Goal: Task Accomplishment & Management: Use online tool/utility

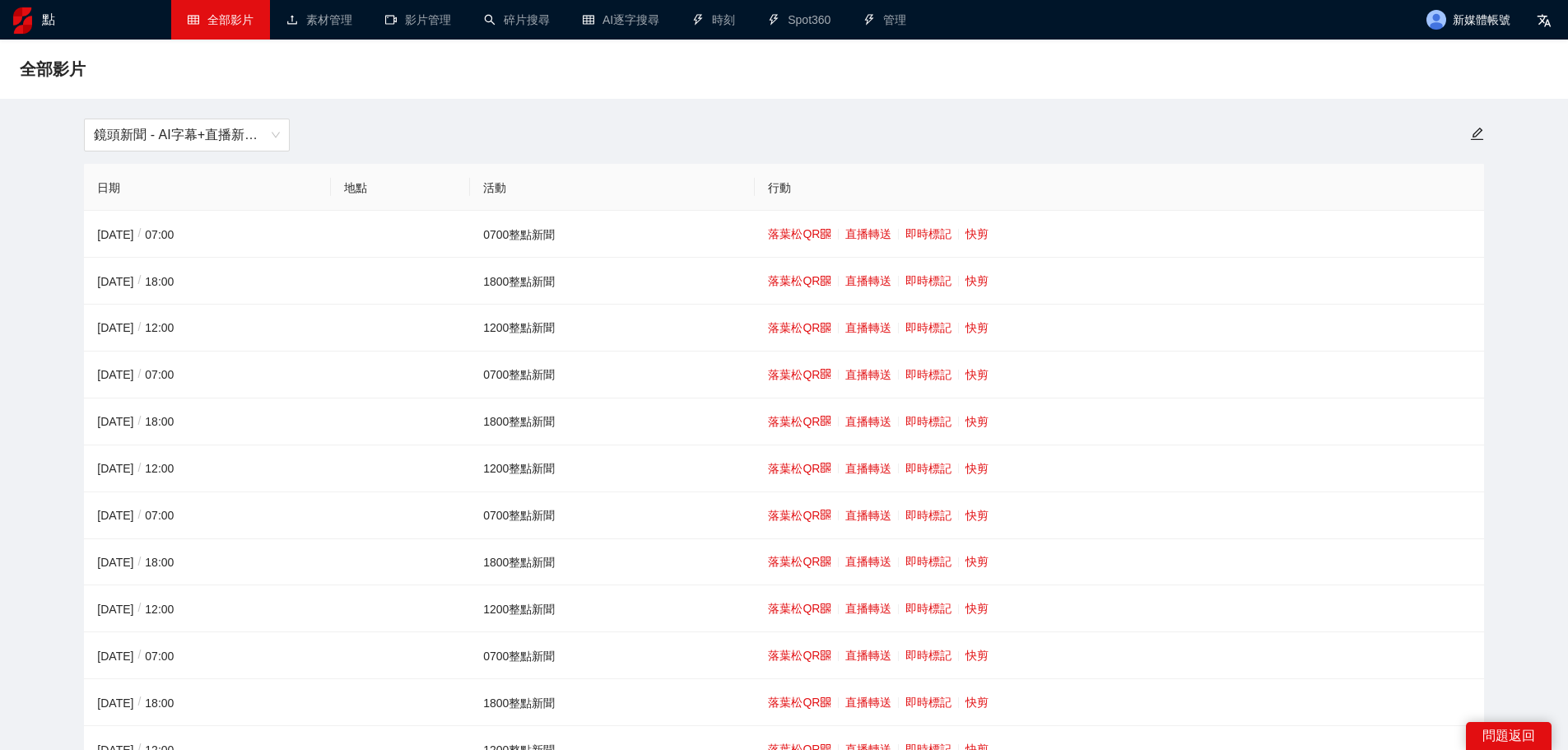
drag, startPoint x: 1514, startPoint y: 1, endPoint x: 1113, endPoint y: 18, distance: 401.4
click at [1113, 18] on ul "全部影片 素材管理 影片管理 碎片搜尋 AI逐字搜尋 時刻 Spot360 管理" at bounding box center [794, 19] width 1246 height 39
drag, startPoint x: 1540, startPoint y: 1, endPoint x: 1039, endPoint y: 51, distance: 503.5
click at [1039, 51] on div "全部影片" at bounding box center [784, 69] width 1568 height 59
click at [969, 321] on font "快剪" at bounding box center [977, 327] width 23 height 13
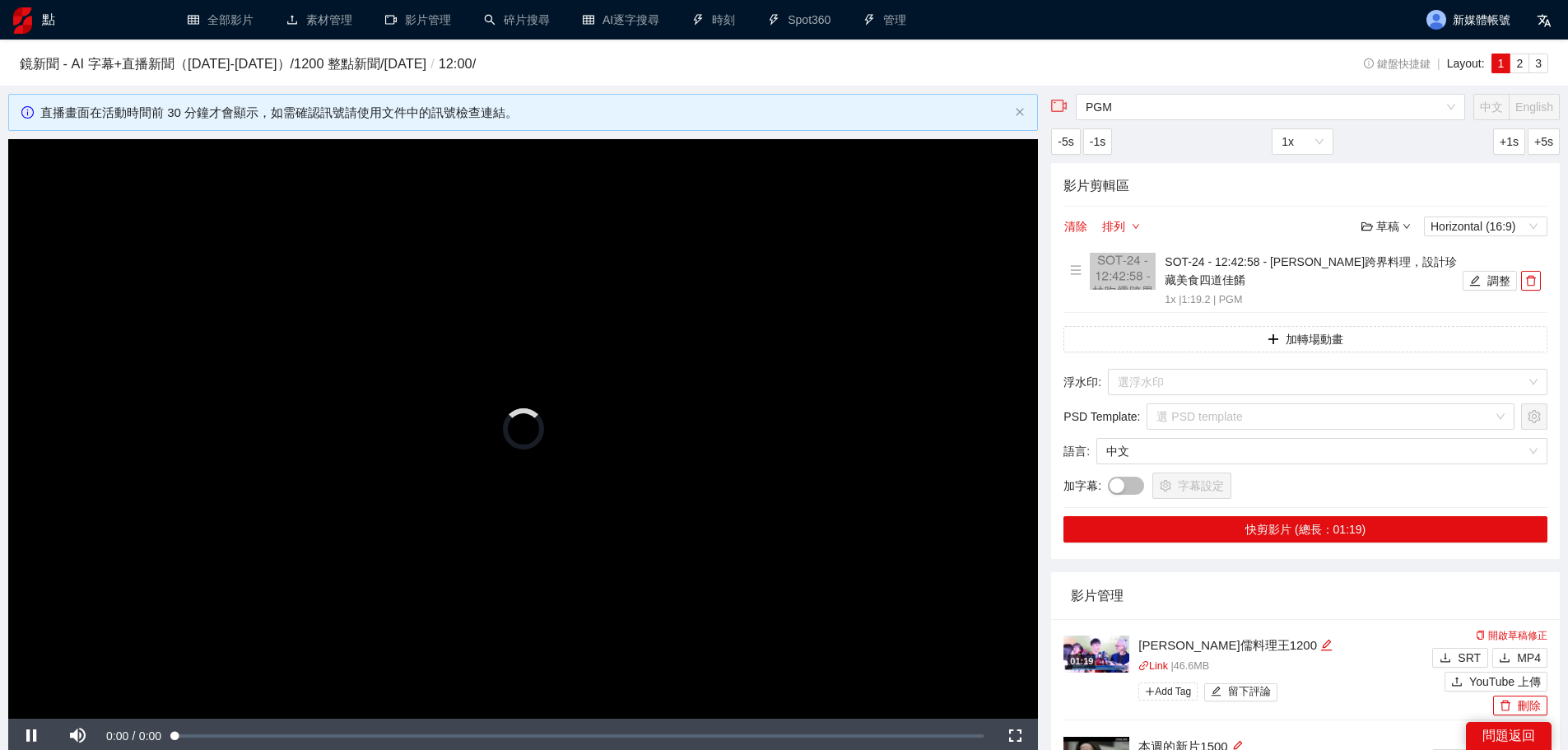
click at [423, 365] on video "Video Player" at bounding box center [523, 429] width 1030 height 579
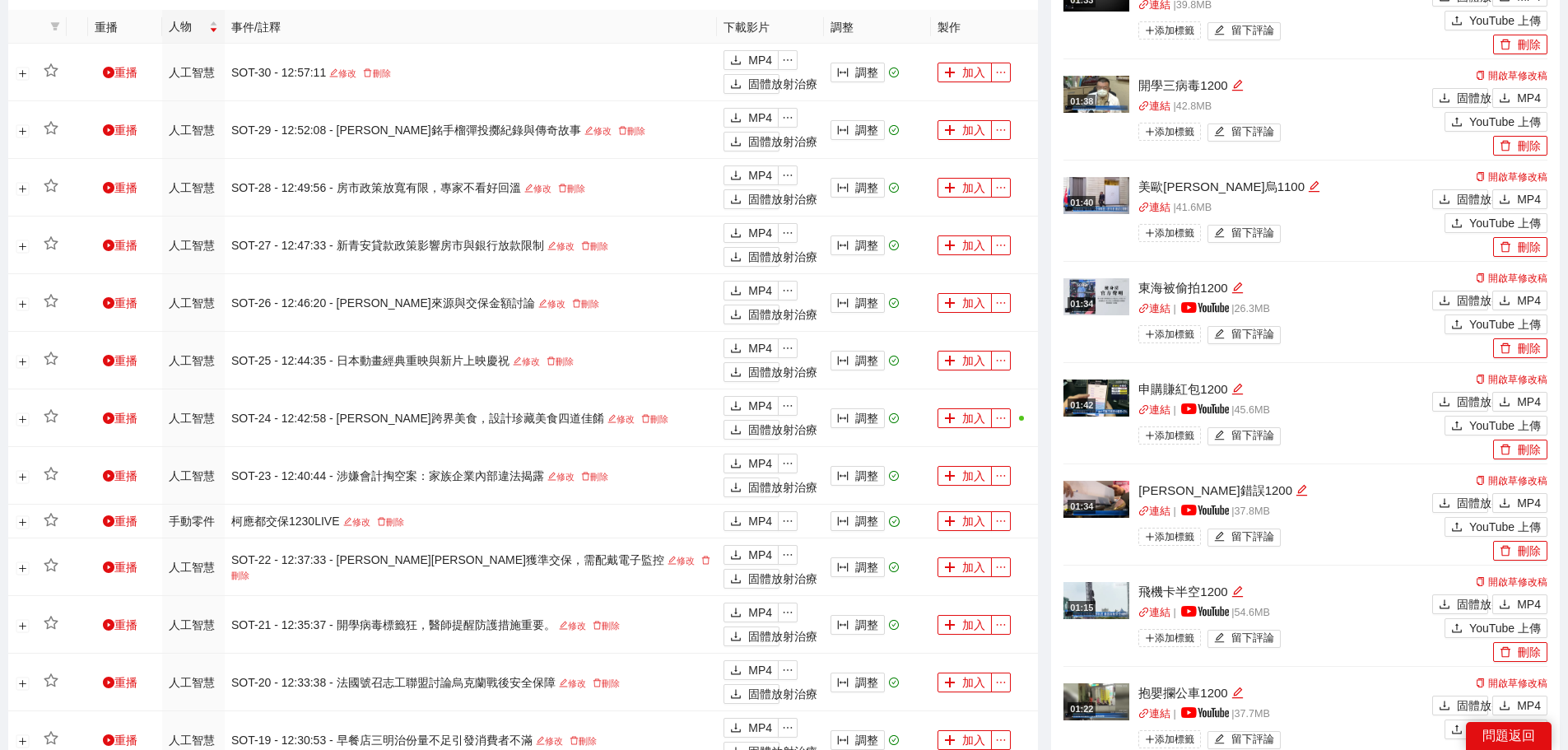
scroll to position [1070, 0]
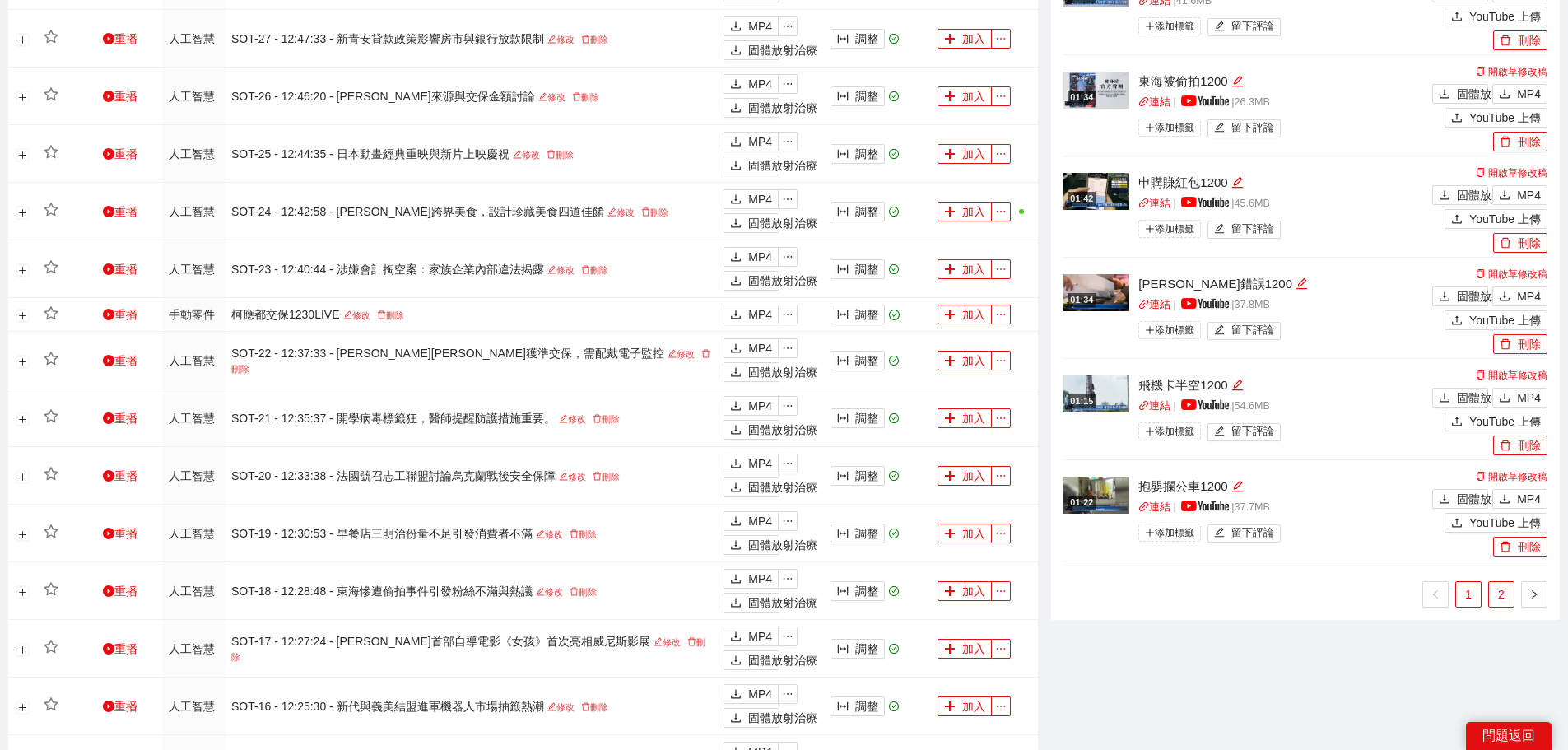
click at [1503, 596] on font "2" at bounding box center [1501, 594] width 7 height 13
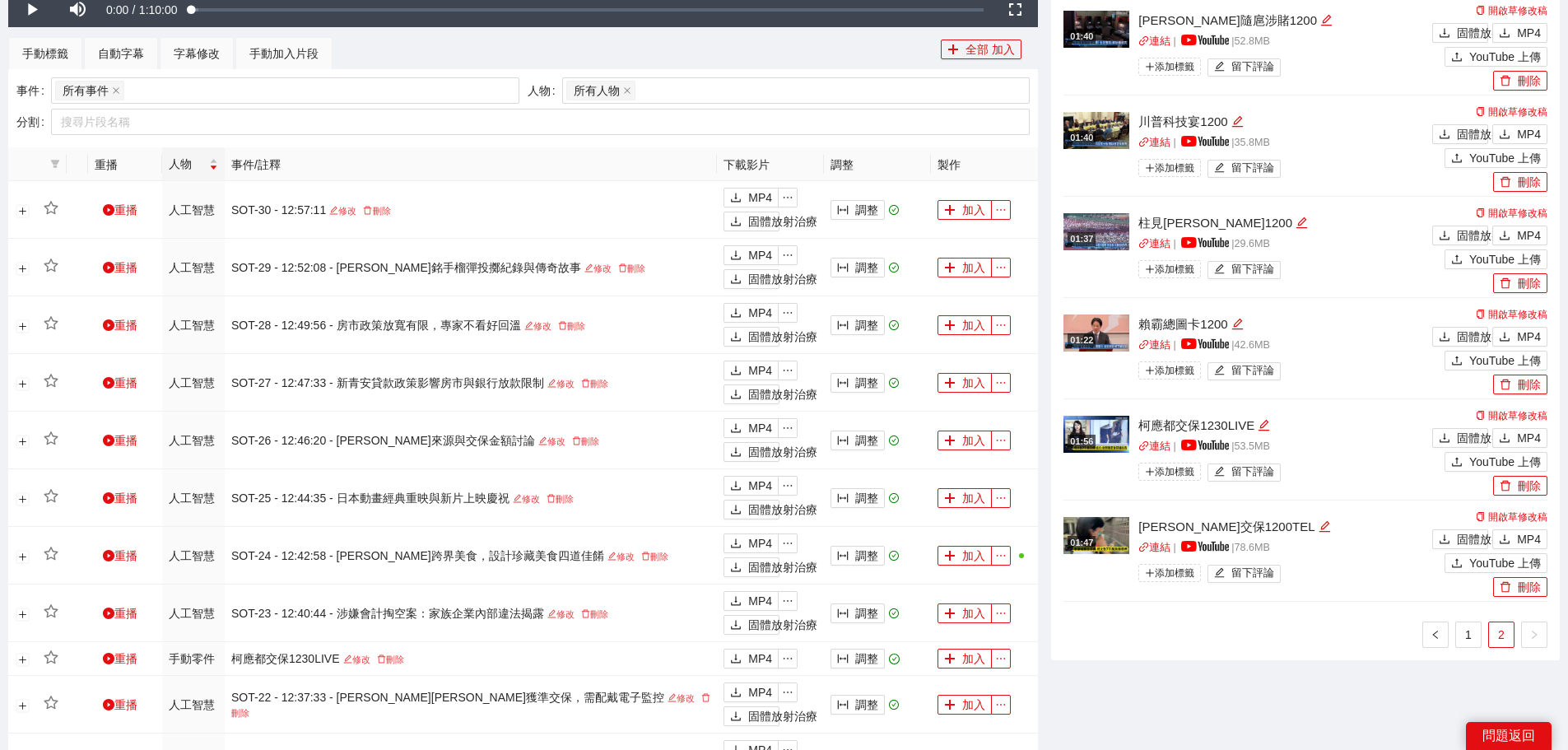
scroll to position [576, 0]
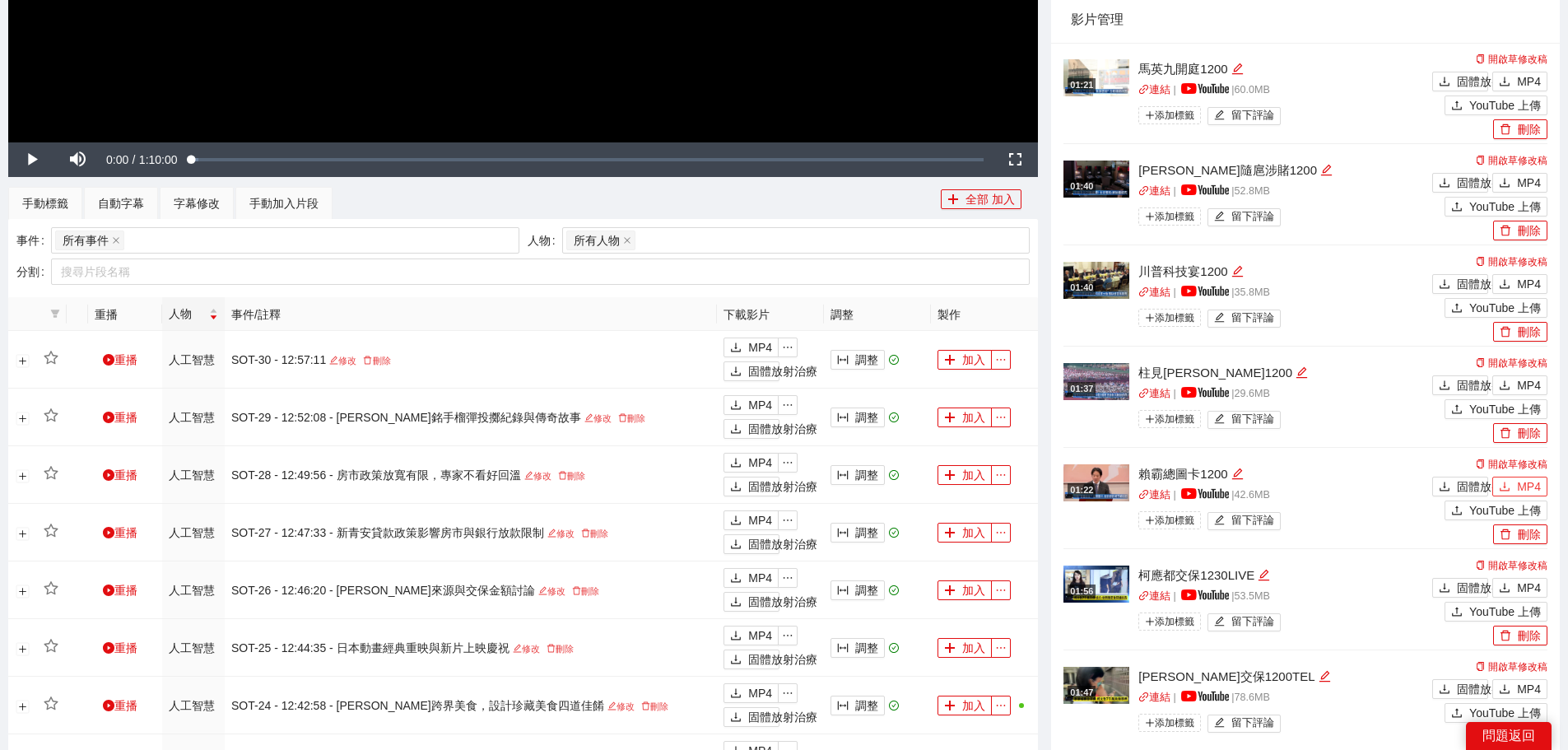
click at [1534, 482] on font "MP4" at bounding box center [1529, 486] width 24 height 13
click at [1509, 382] on icon "下載" at bounding box center [1504, 385] width 12 height 12
click at [1531, 282] on font "MP4" at bounding box center [1529, 284] width 24 height 13
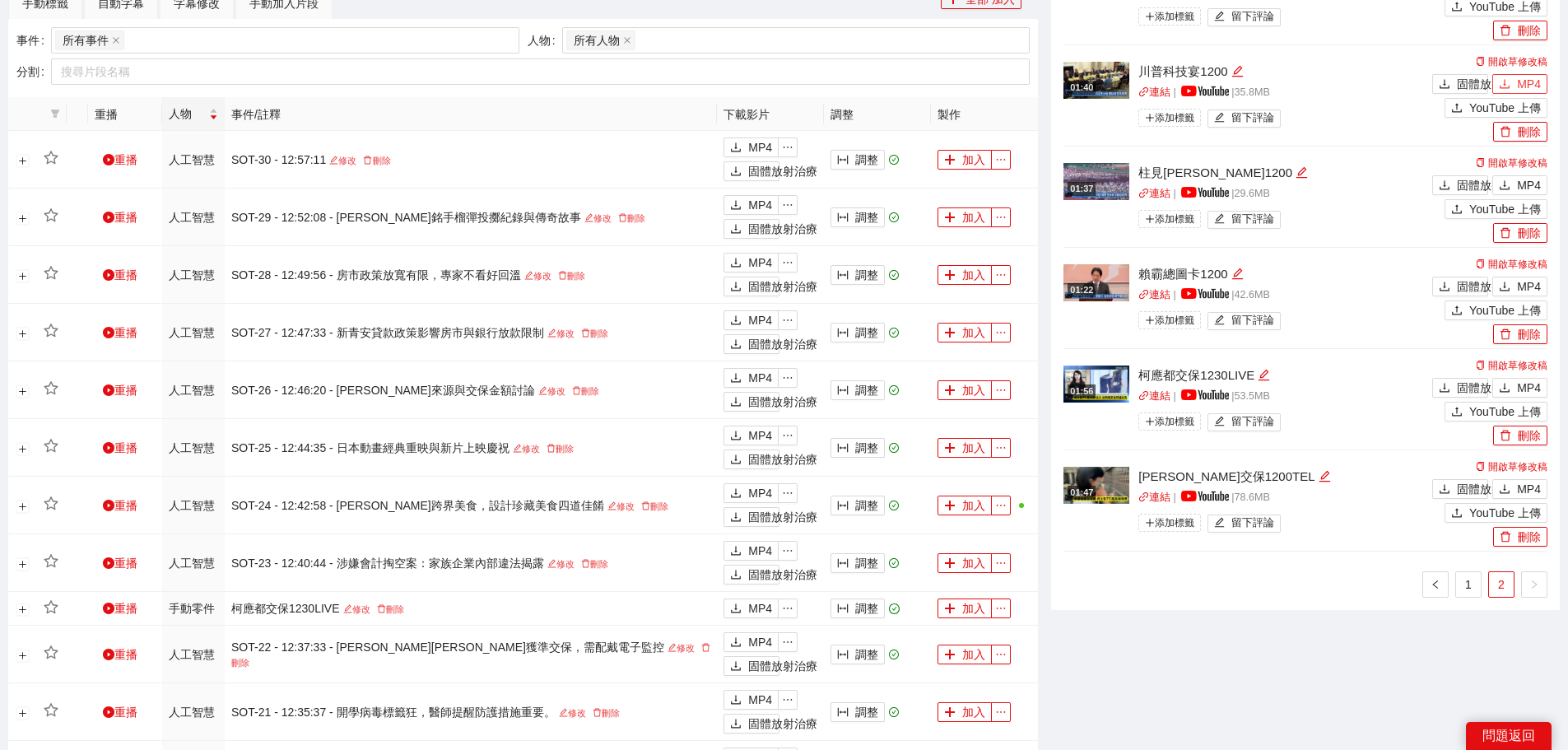
scroll to position [823, 0]
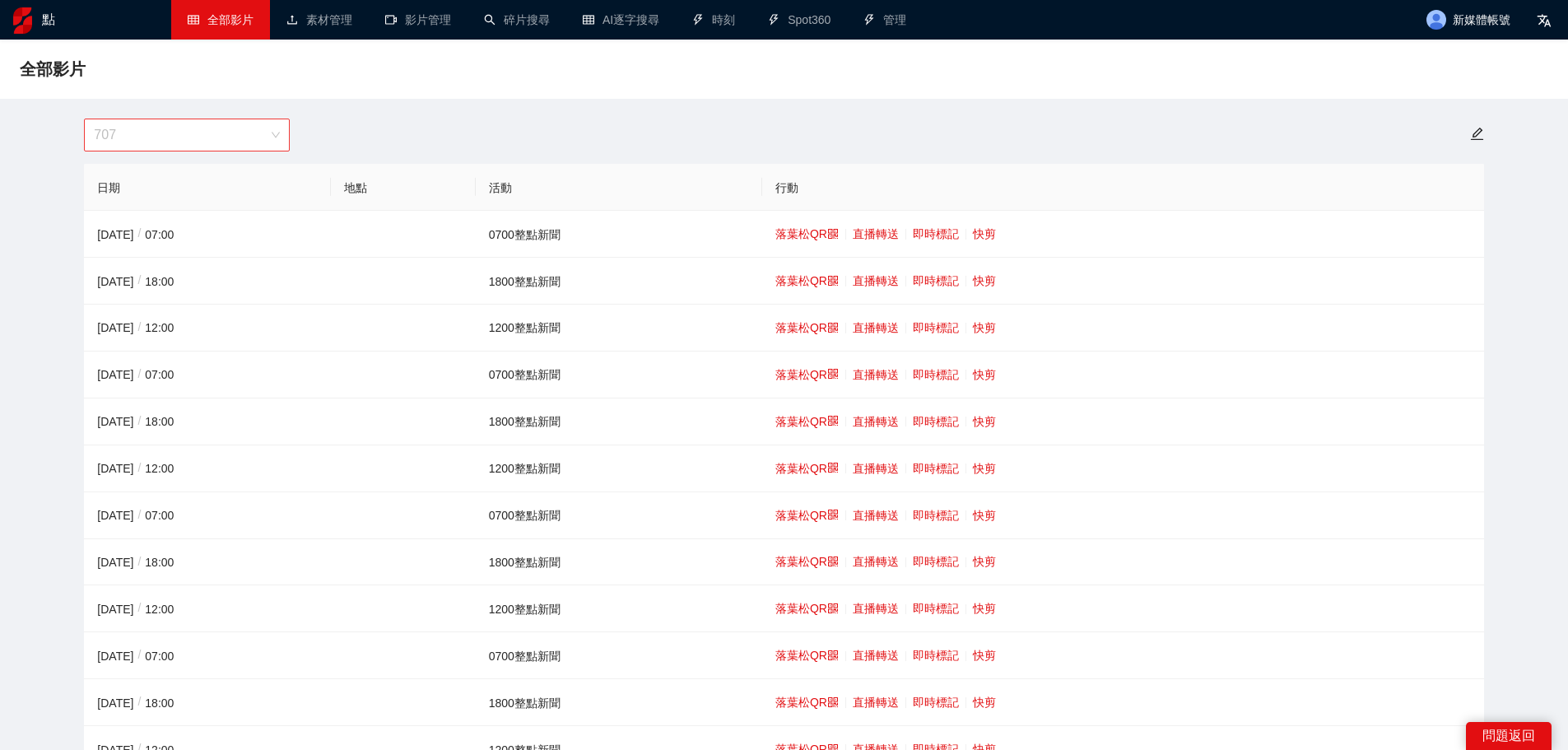
click at [168, 136] on span "707" at bounding box center [187, 135] width 186 height 31
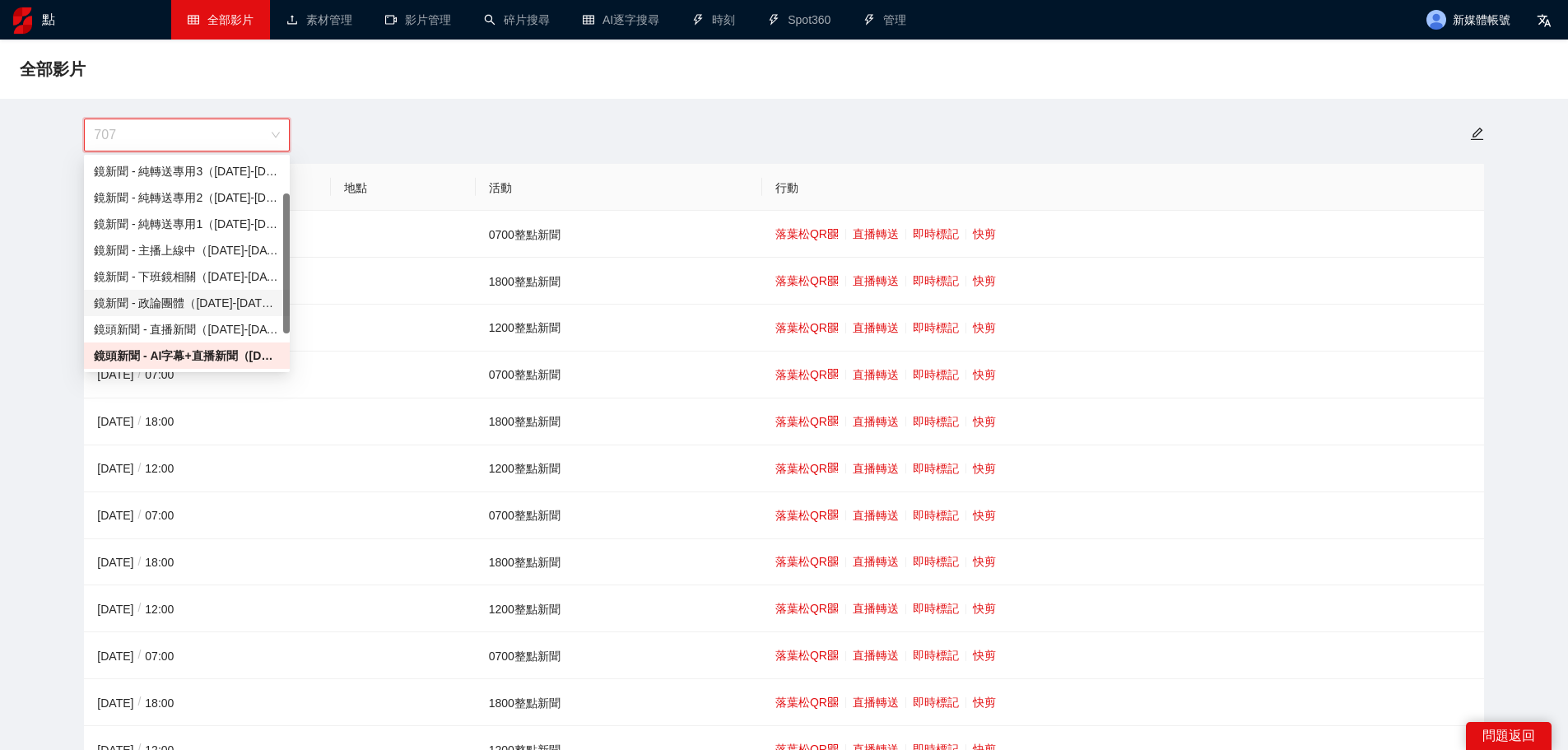
scroll to position [105, 0]
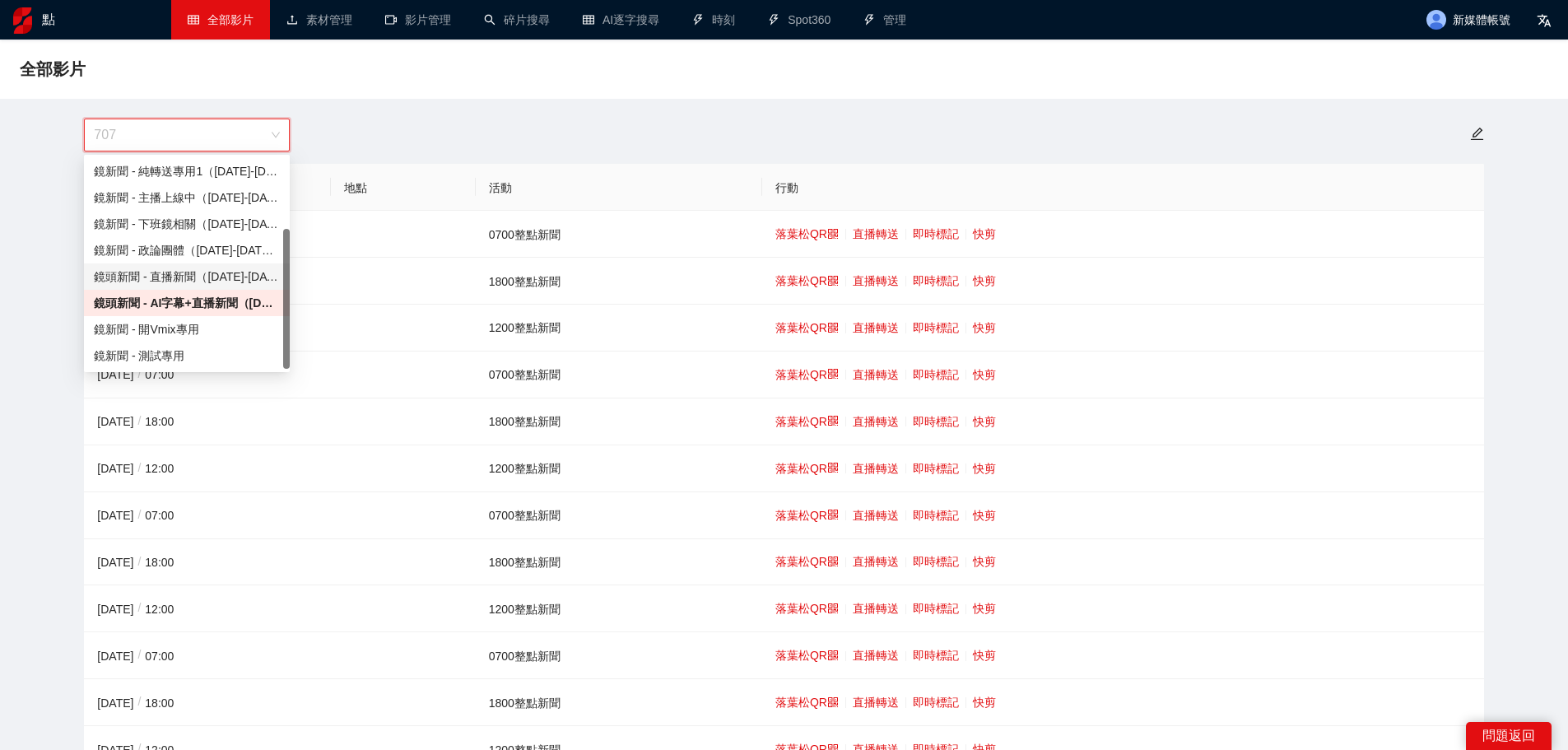
click at [182, 275] on font "鏡頭新聞 - 直播新聞（[DATE]-[DATE]）" at bounding box center [194, 276] width 202 height 13
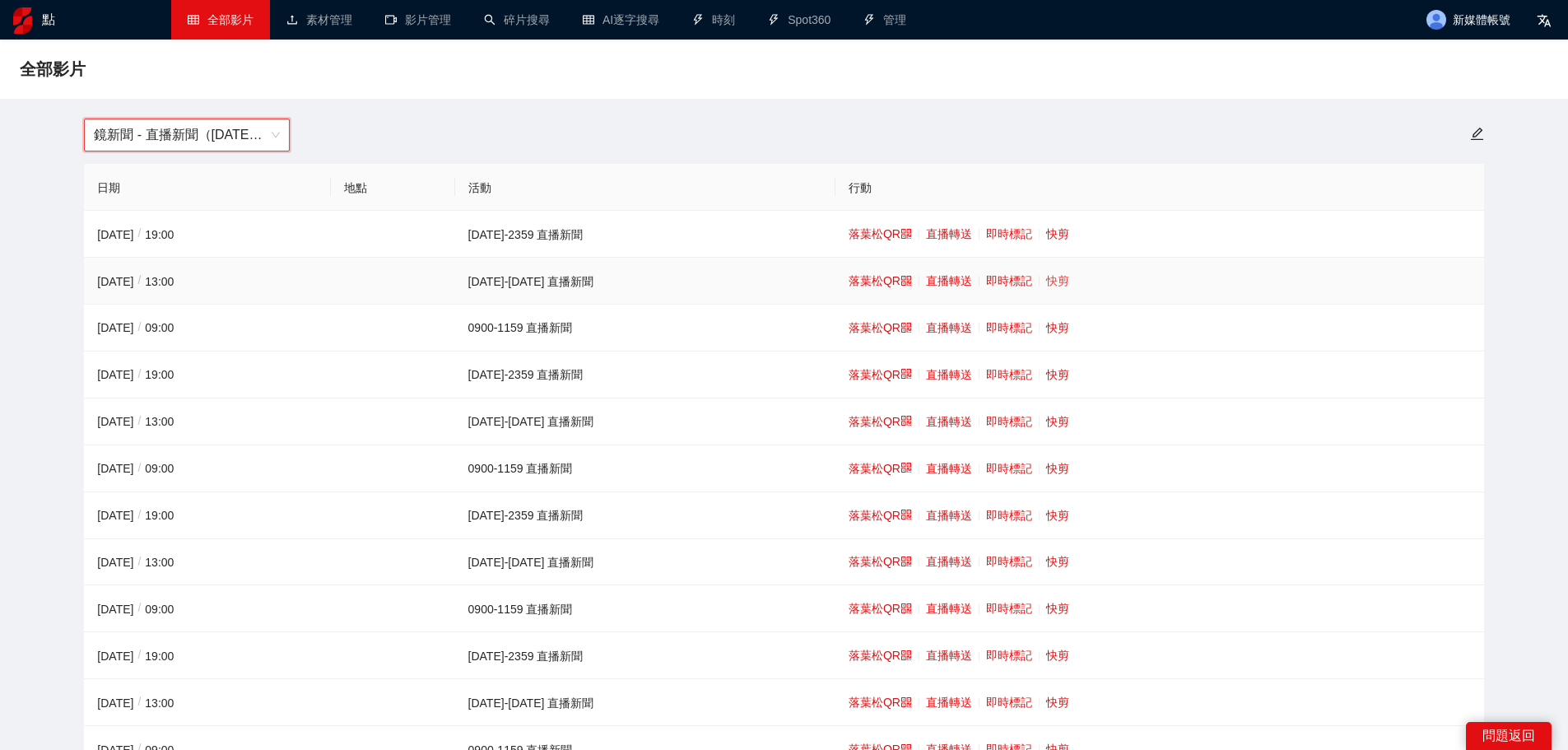
click at [1046, 275] on font "快剪" at bounding box center [1058, 280] width 23 height 13
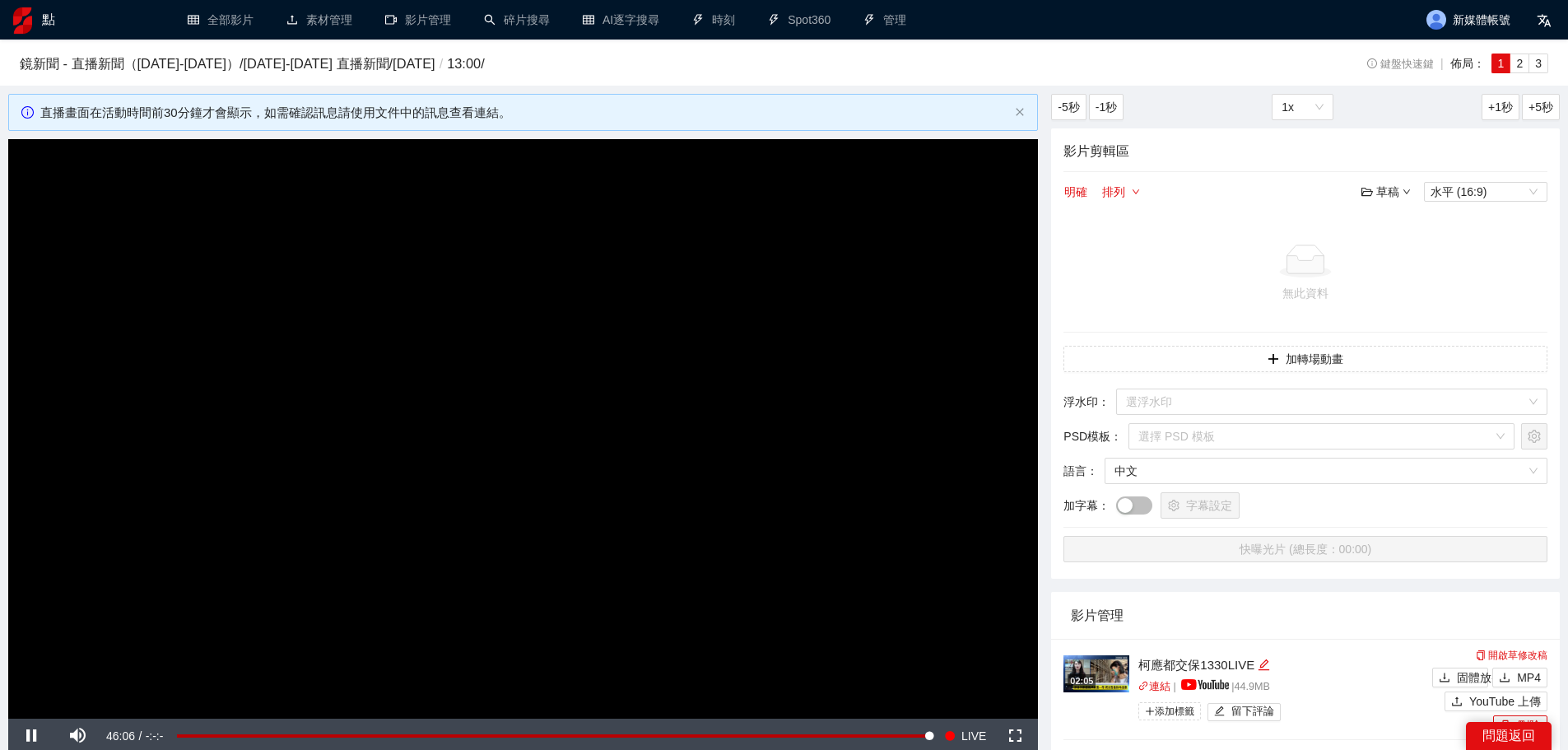
click at [718, 317] on video "Video Player" at bounding box center [523, 429] width 1030 height 579
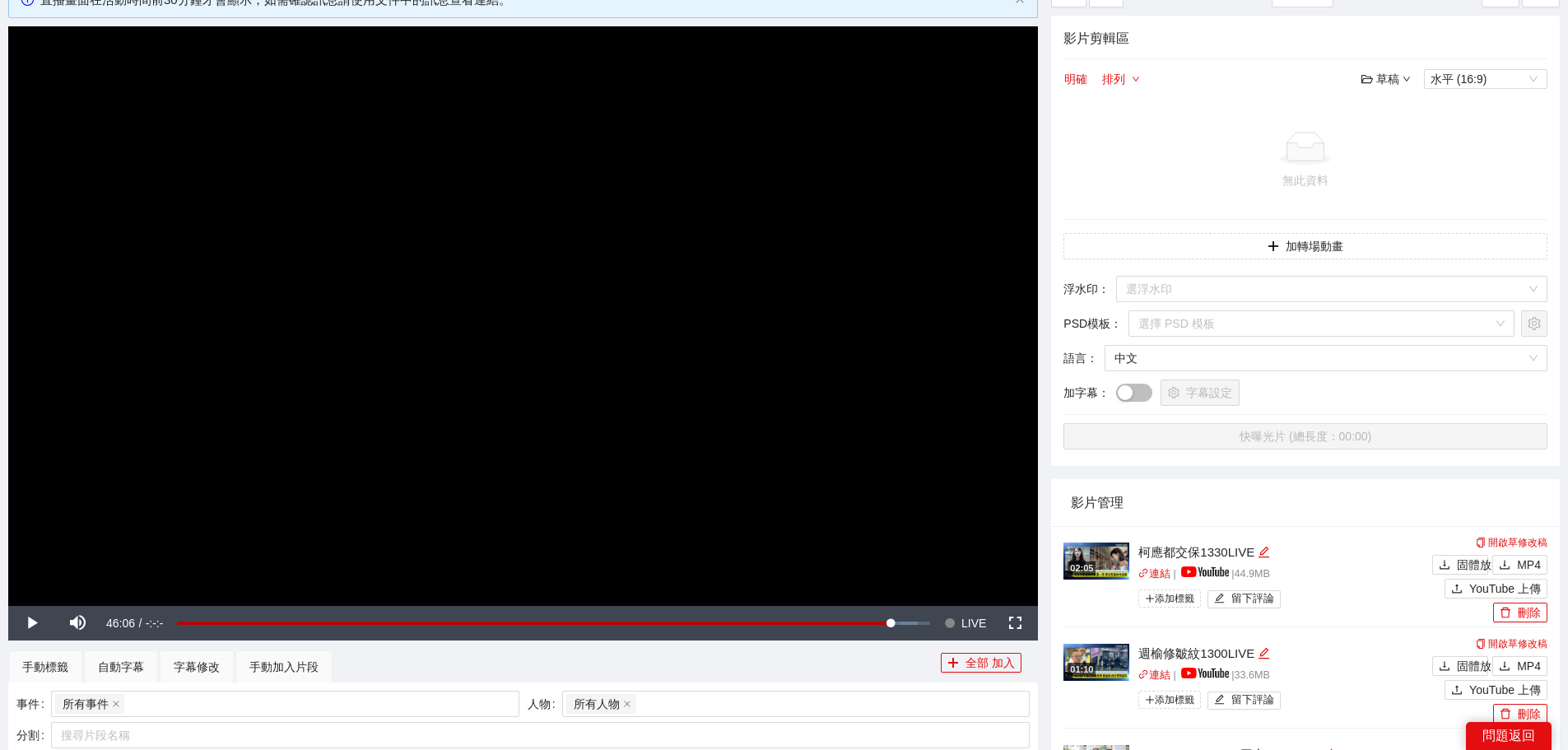
scroll to position [165, 0]
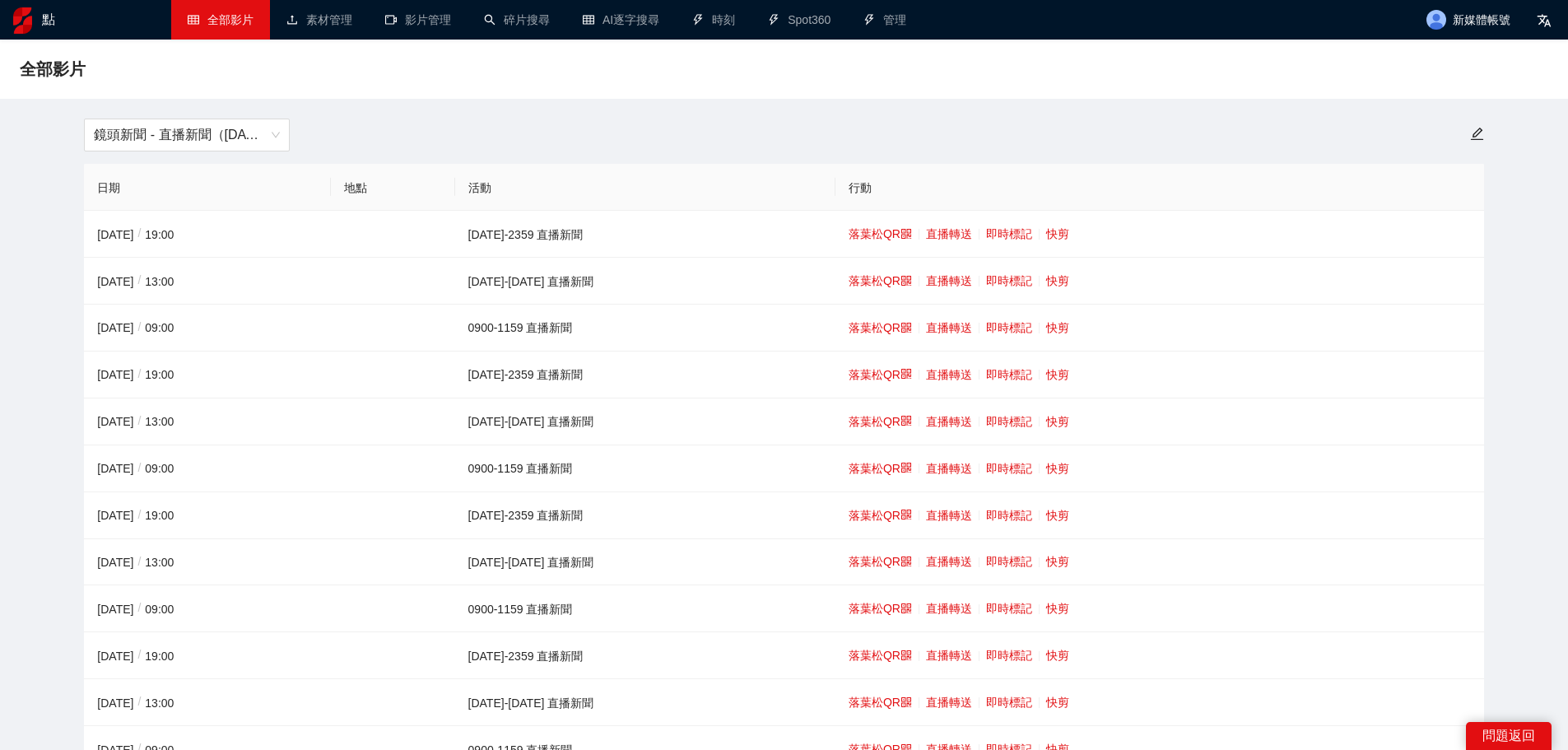
click at [219, 131] on font "鏡頭新聞 - 直播新聞（[DATE]-[DATE]）" at bounding box center [208, 134] width 230 height 14
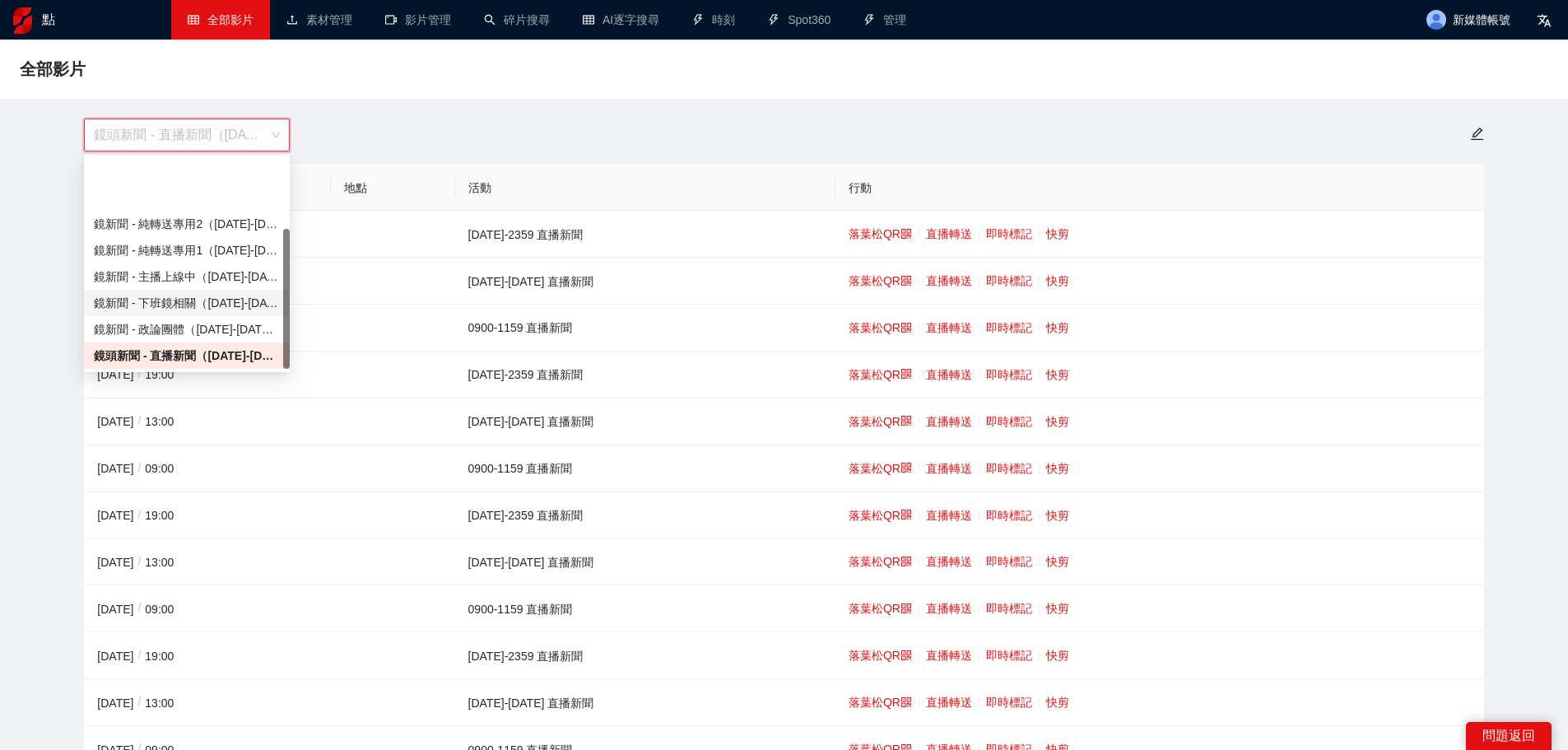
scroll to position [105, 0]
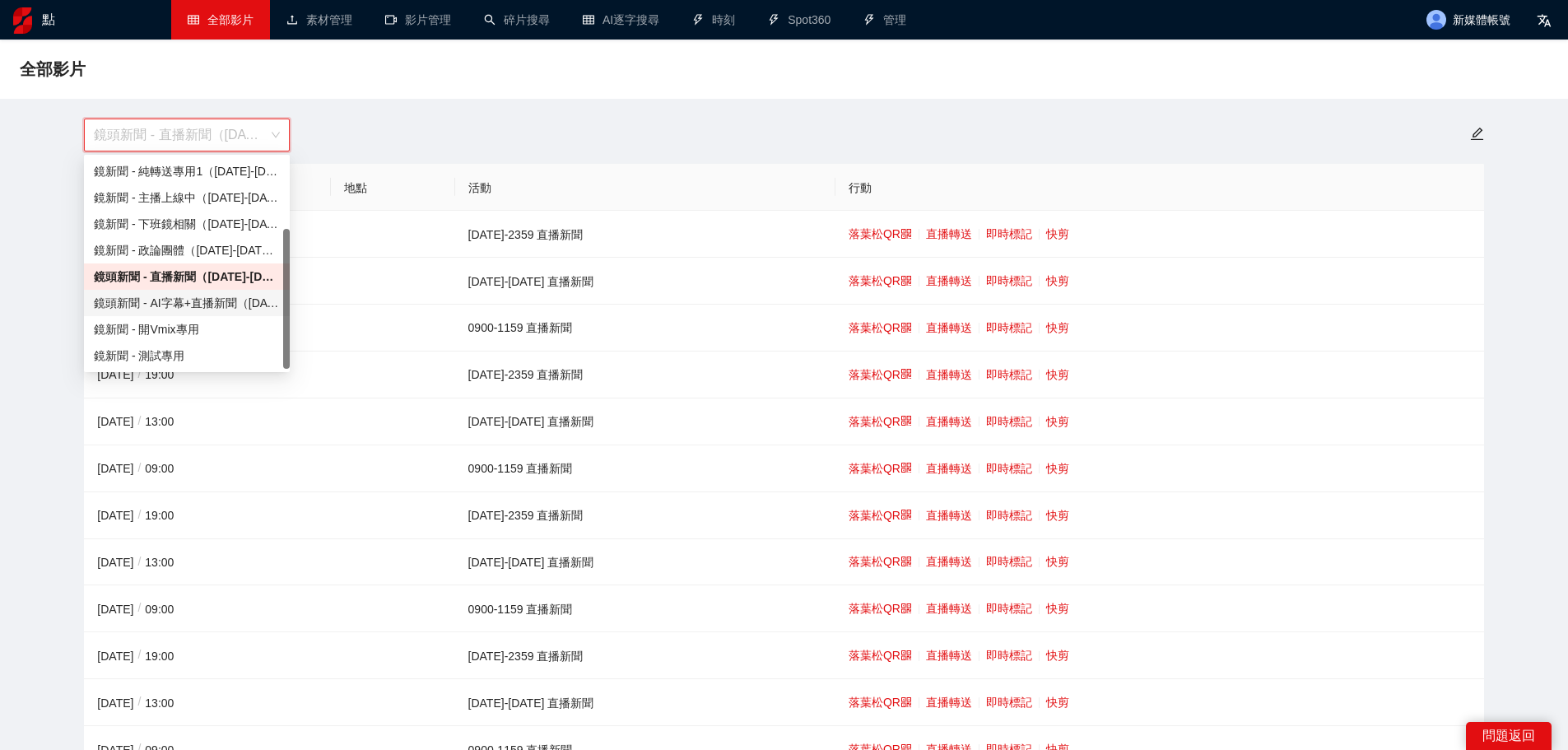
click at [210, 299] on font "鏡頭新聞 - AI字幕+直播新聞（[DATE]-[DATE]）" at bounding box center [215, 303] width 243 height 13
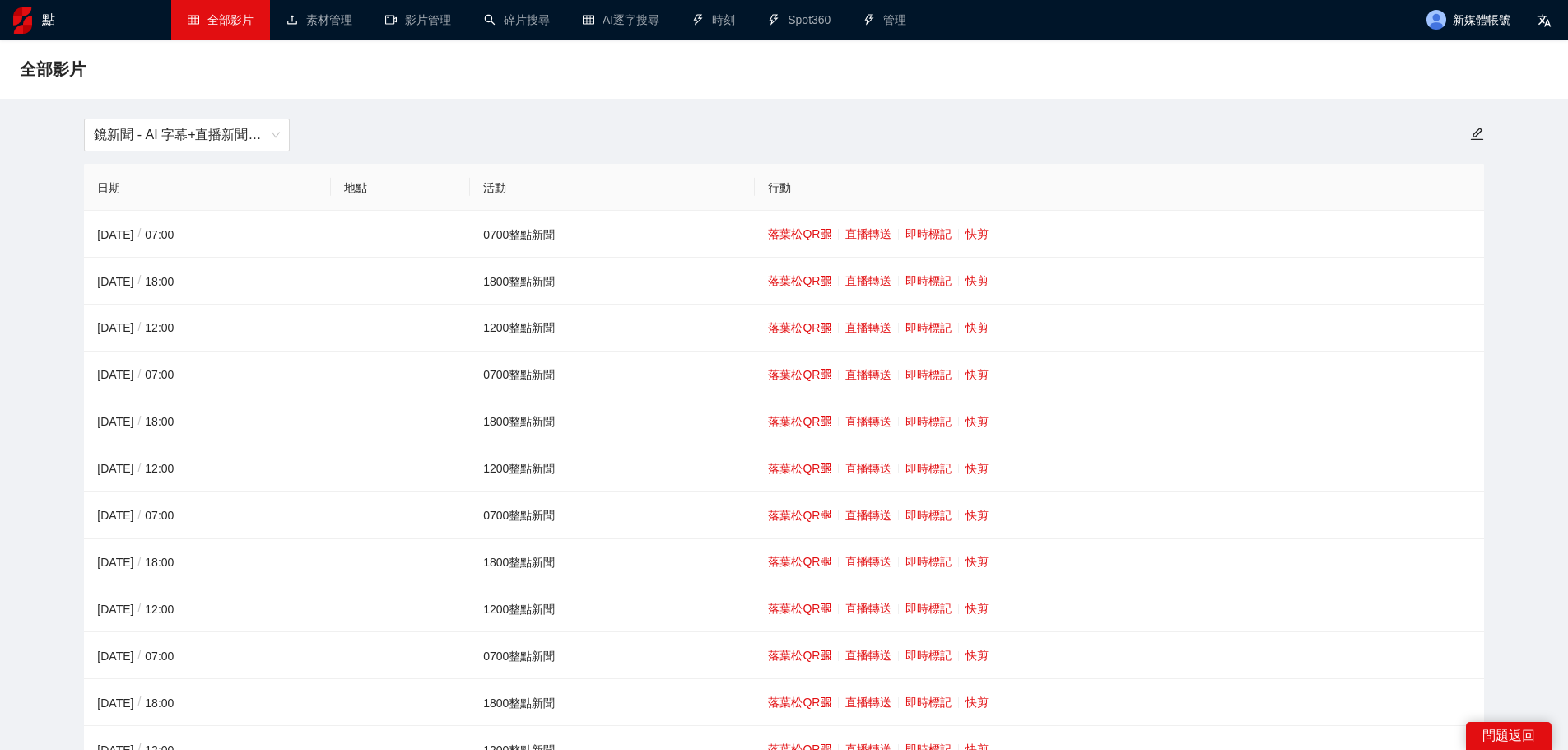
click at [972, 324] on font "快剪" at bounding box center [977, 327] width 23 height 13
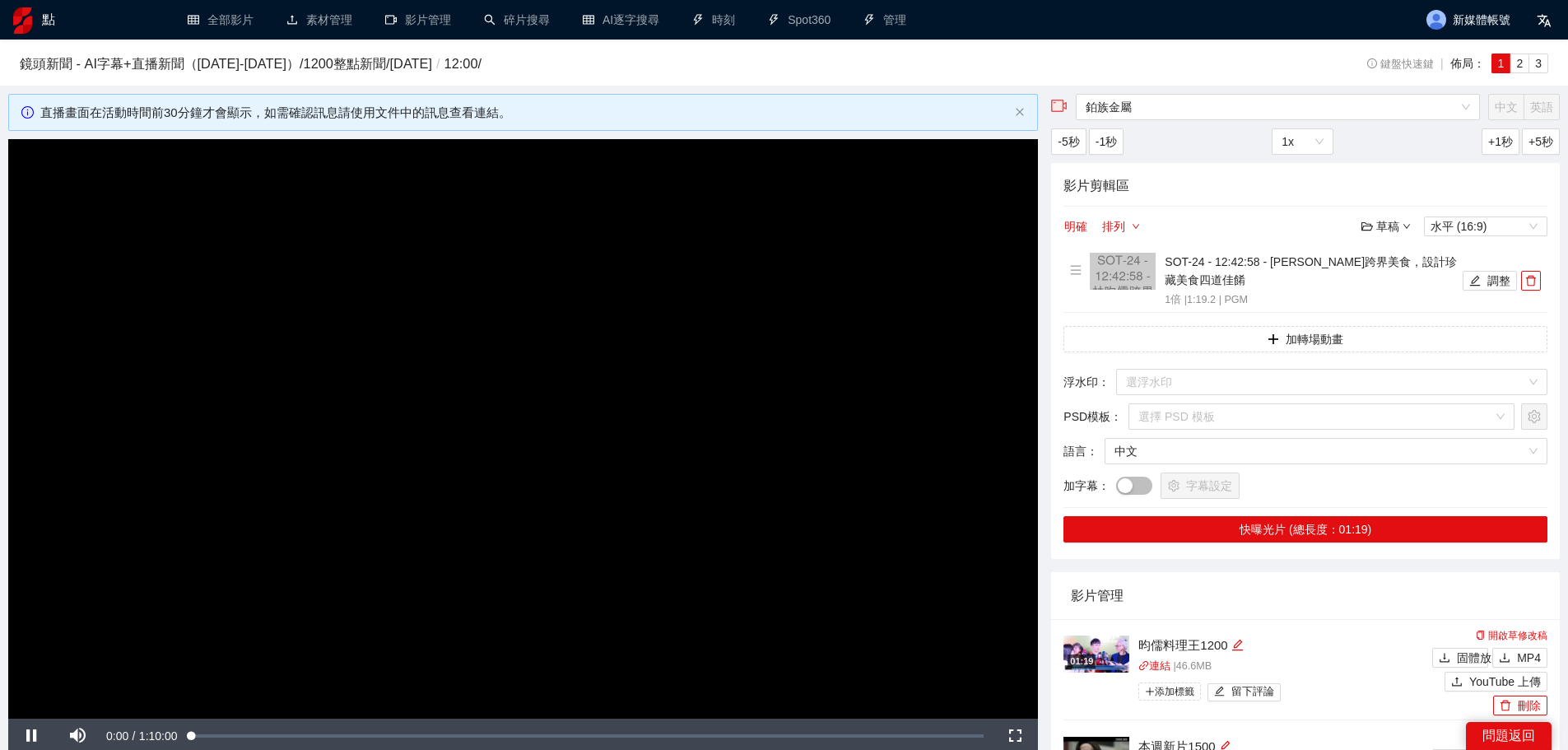
click at [610, 412] on video "Video Player" at bounding box center [523, 429] width 1030 height 579
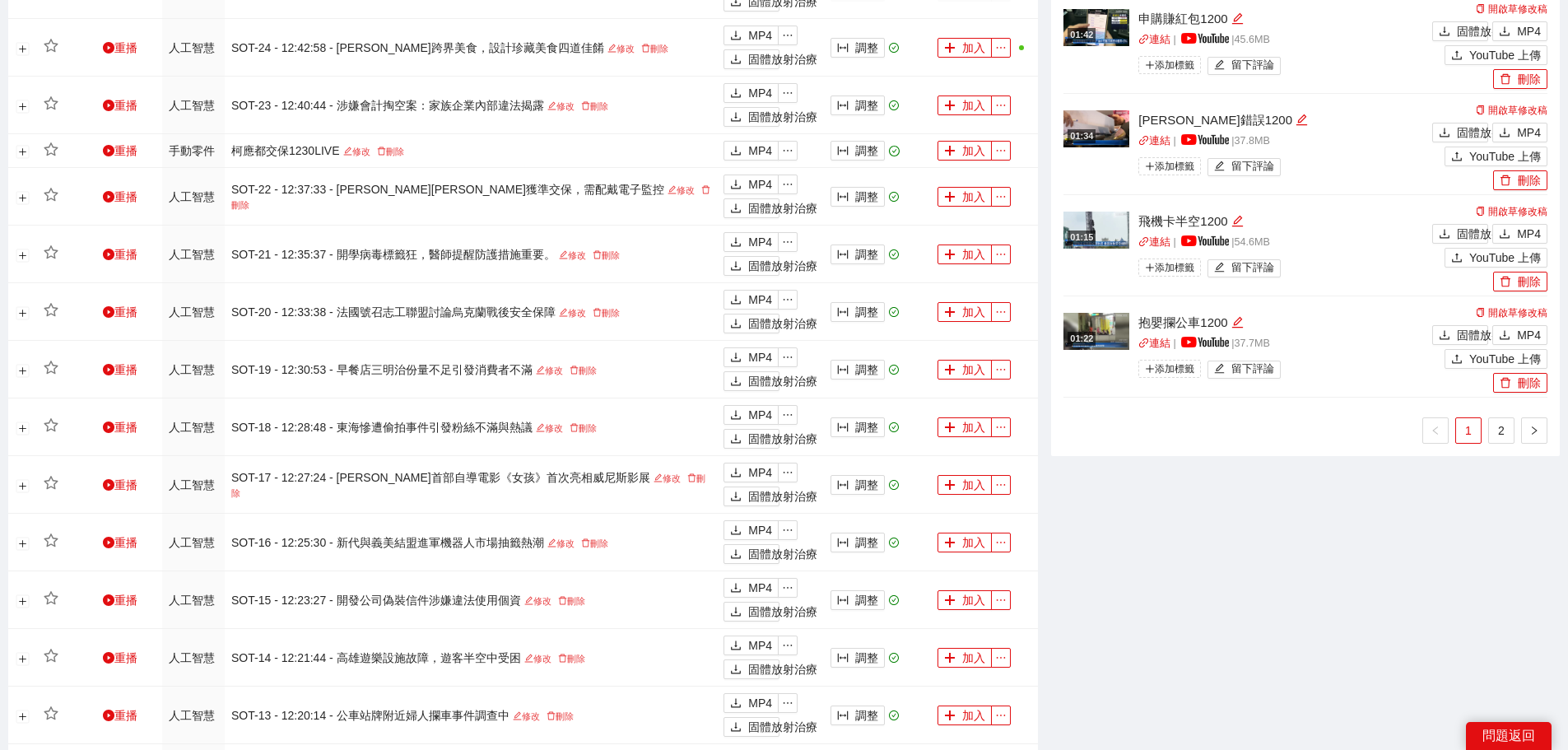
scroll to position [1235, 0]
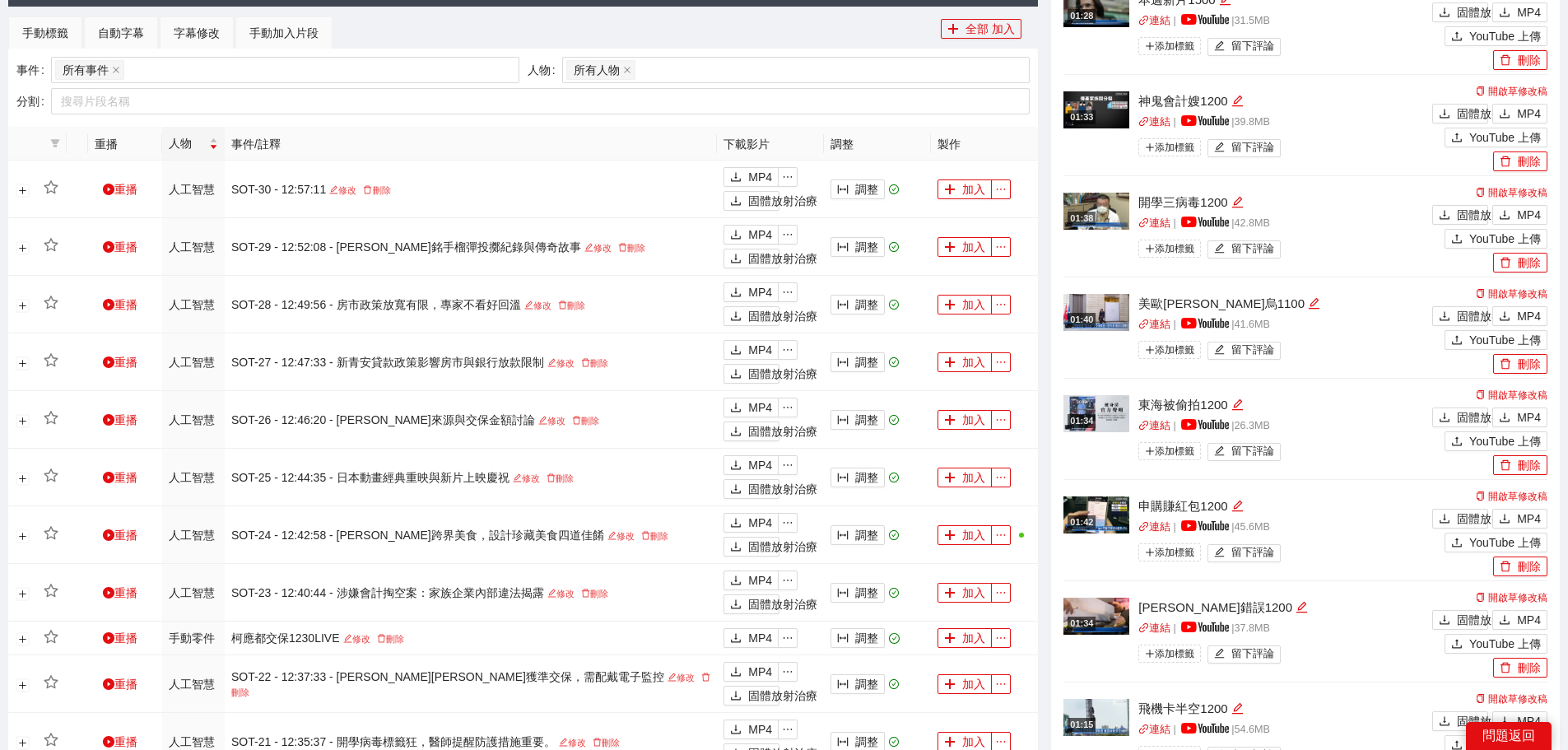
scroll to position [741, 0]
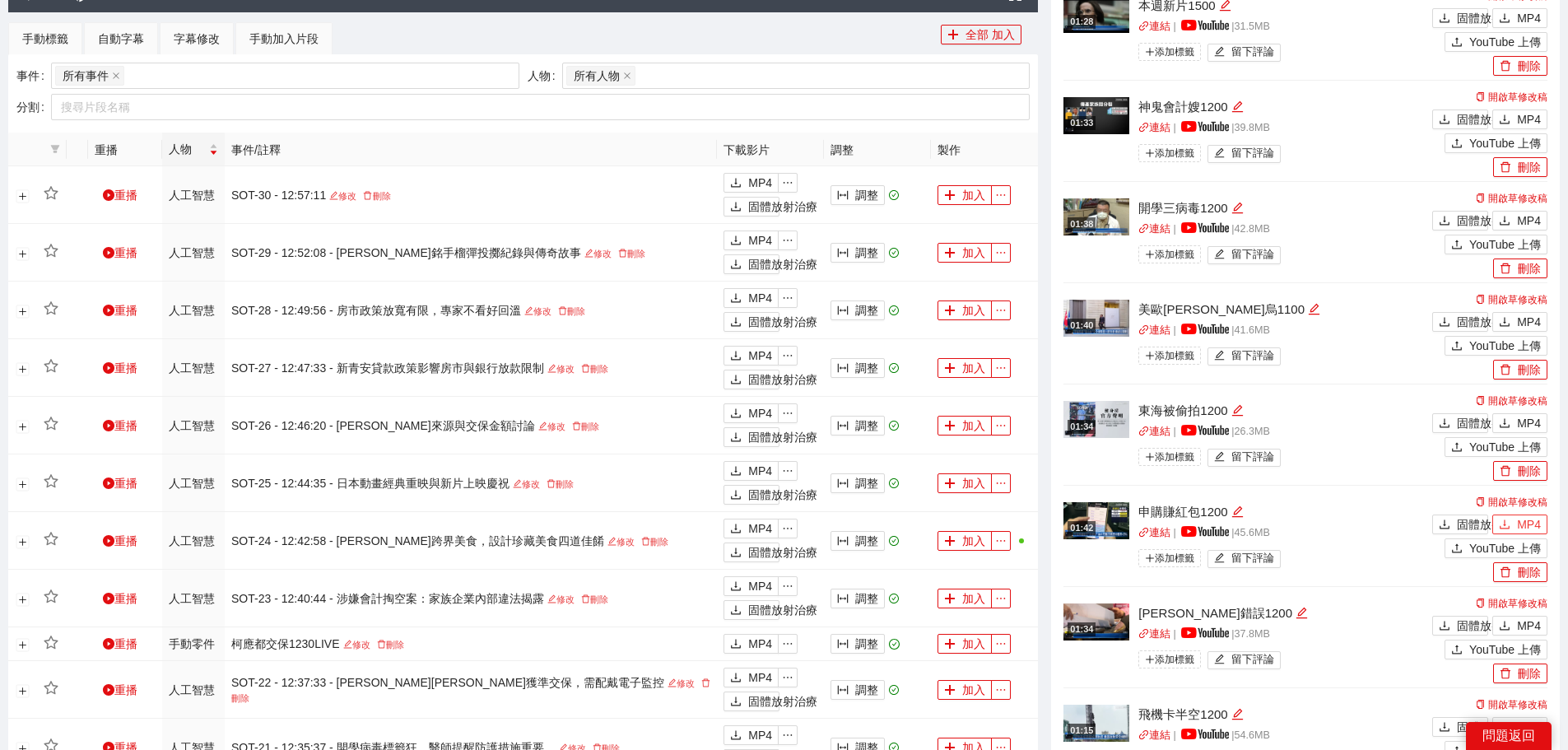
click at [1535, 517] on font "MP4" at bounding box center [1529, 524] width 24 height 13
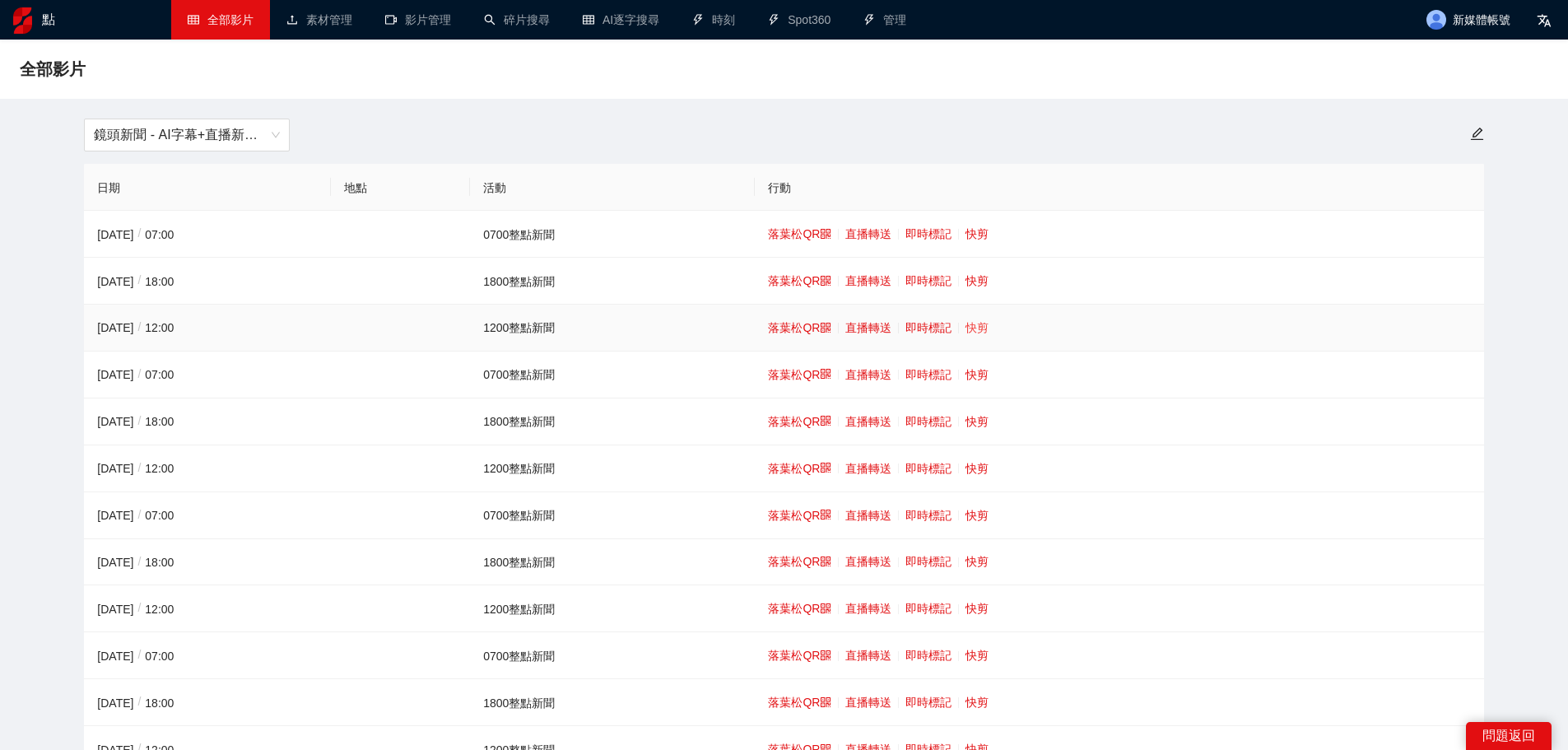
click at [977, 321] on font "快剪" at bounding box center [977, 327] width 23 height 13
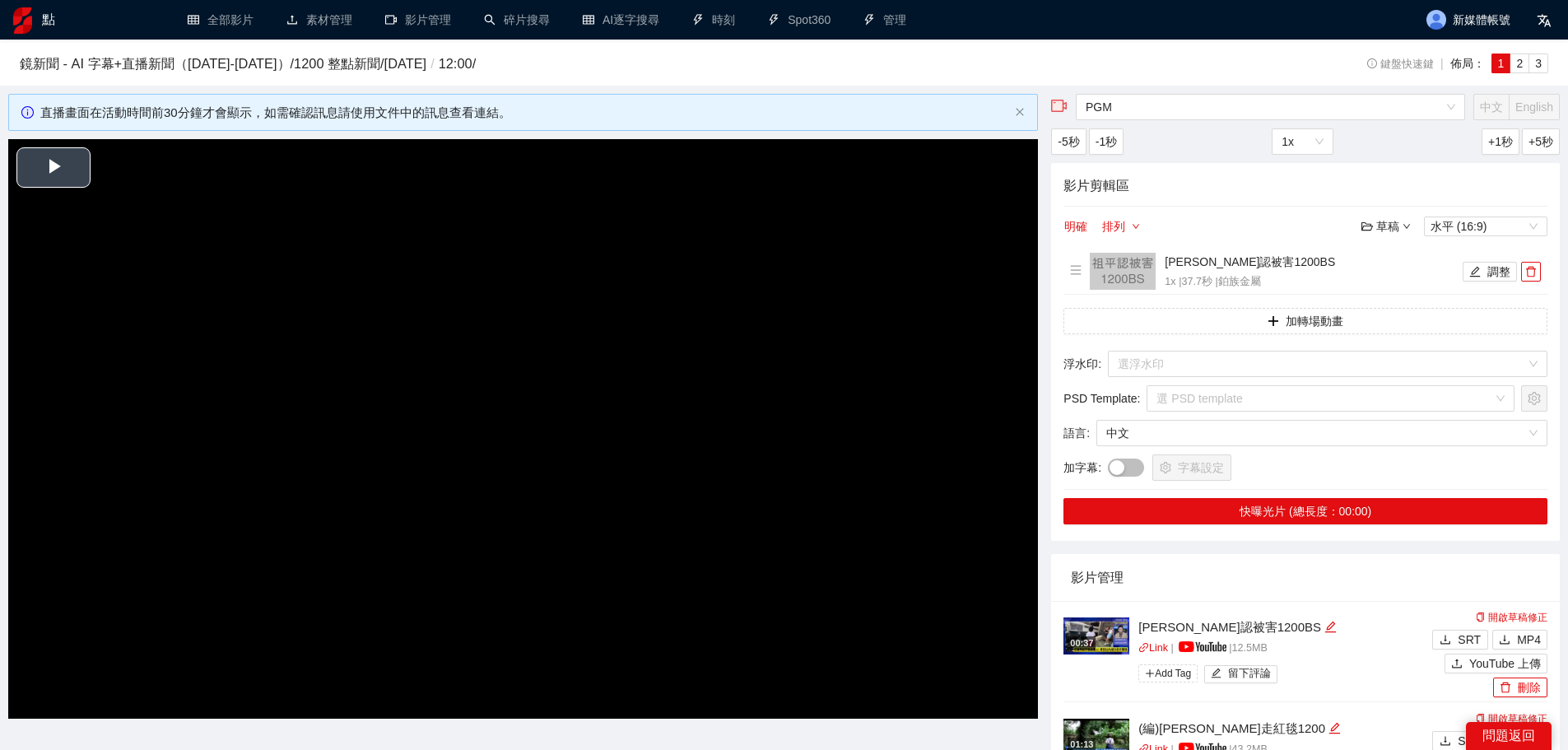
click at [428, 423] on video "Video Player" at bounding box center [523, 429] width 1030 height 579
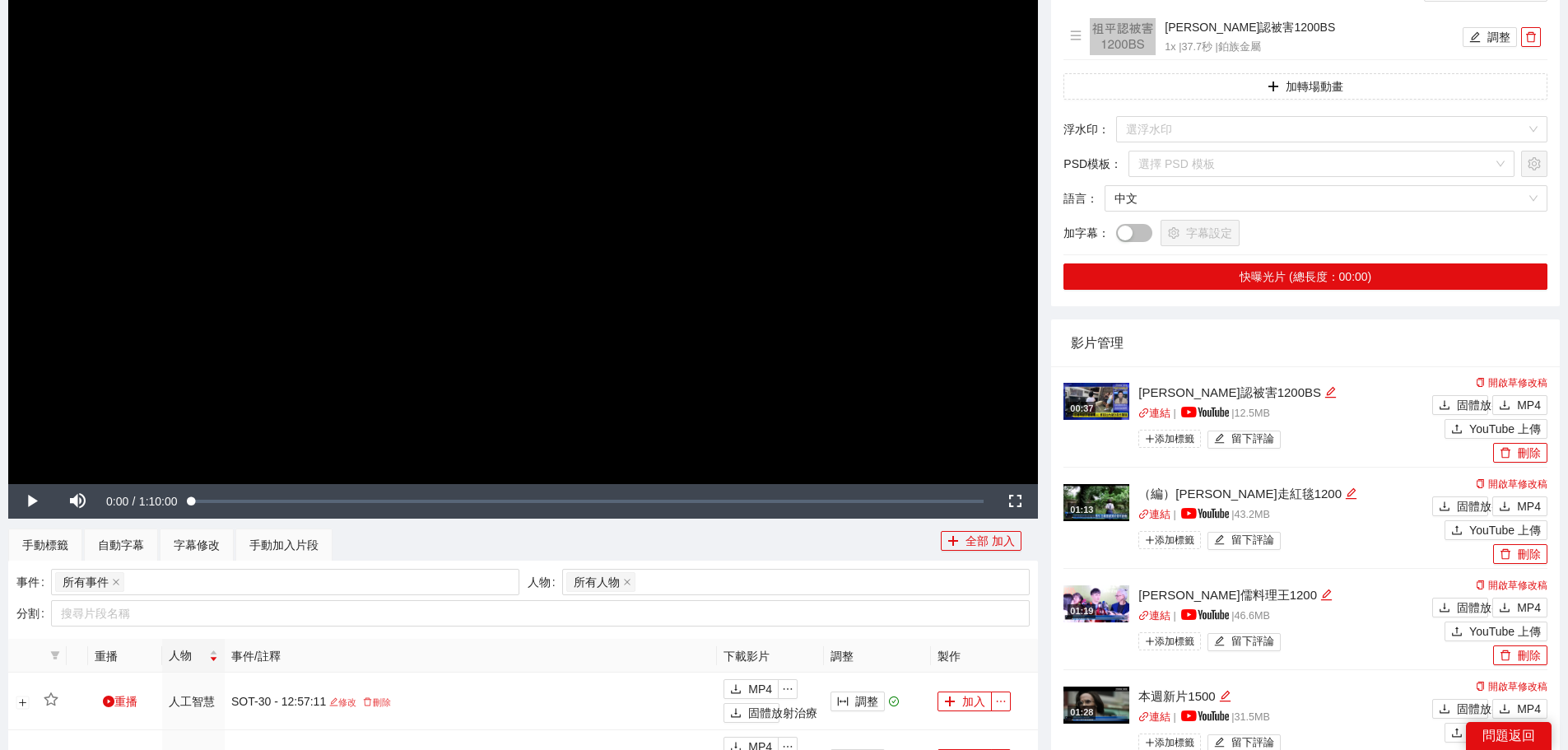
scroll to position [82, 0]
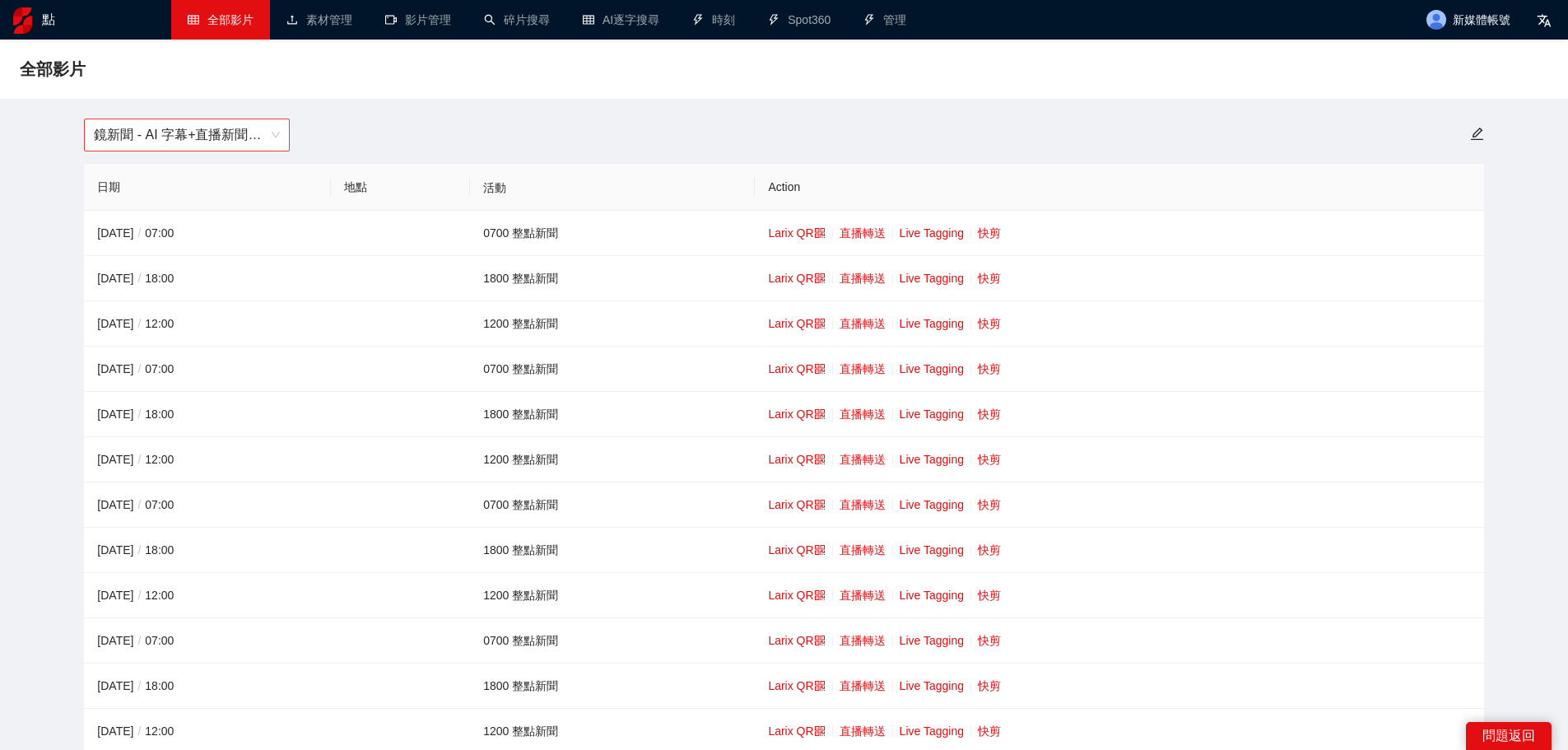
click at [183, 143] on span "鏡新聞 - AI 字幕+直播新聞（[DATE]-[DATE]）" at bounding box center [187, 135] width 186 height 31
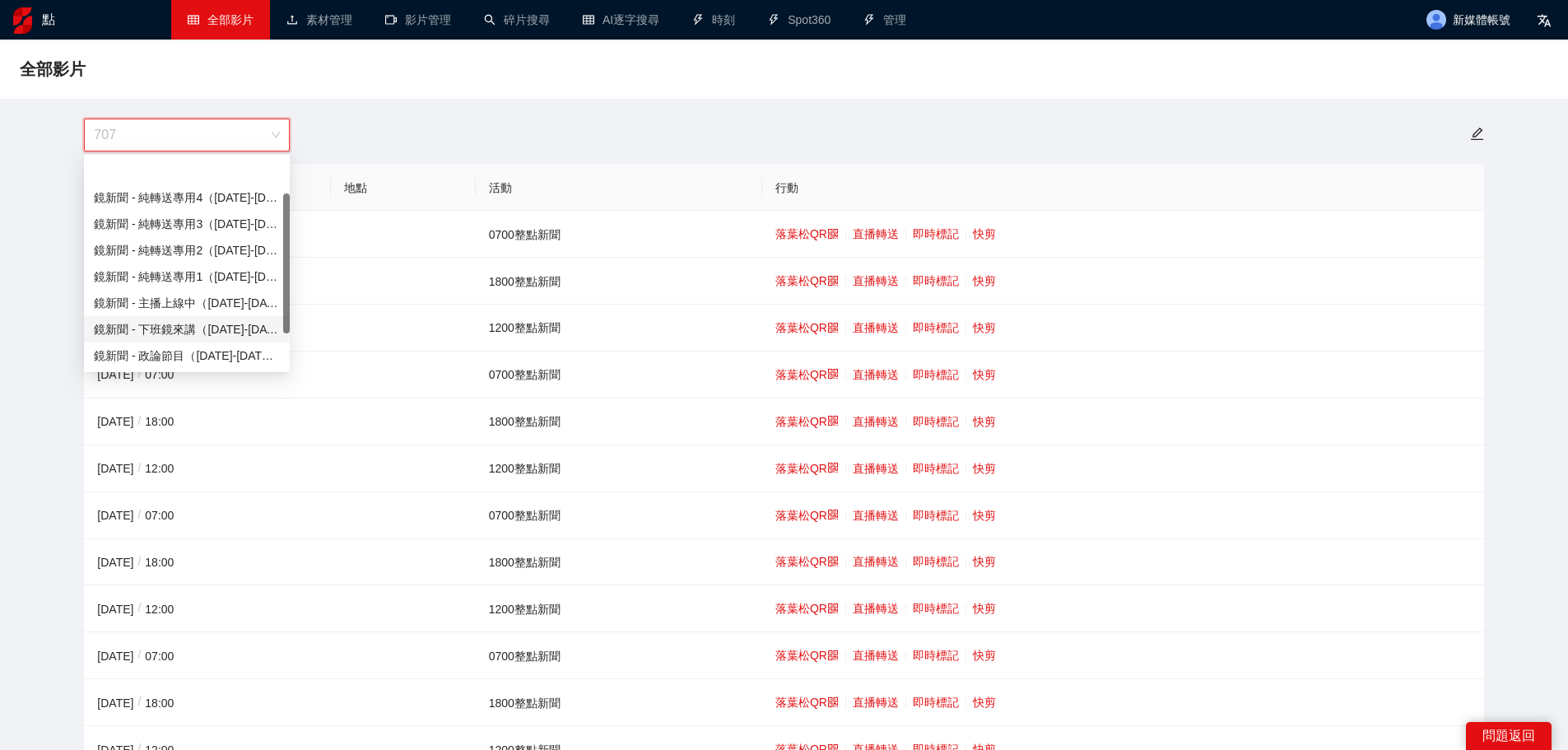
scroll to position [53, 0]
click at [184, 323] on font "鏡頭新聞 - 直播新聞（[DATE]-[DATE]）" at bounding box center [194, 329] width 202 height 13
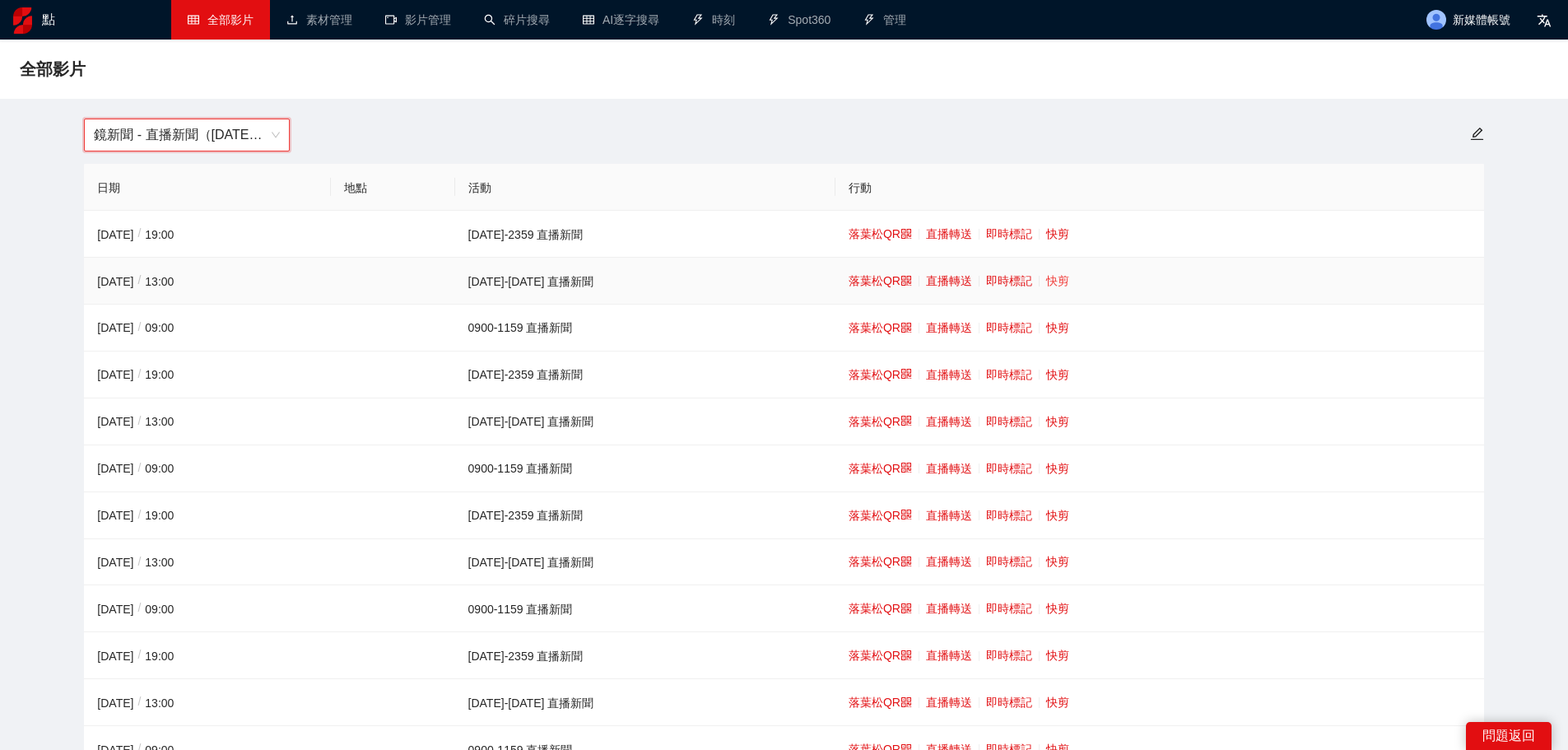
click at [1046, 274] on font "快剪" at bounding box center [1058, 280] width 23 height 13
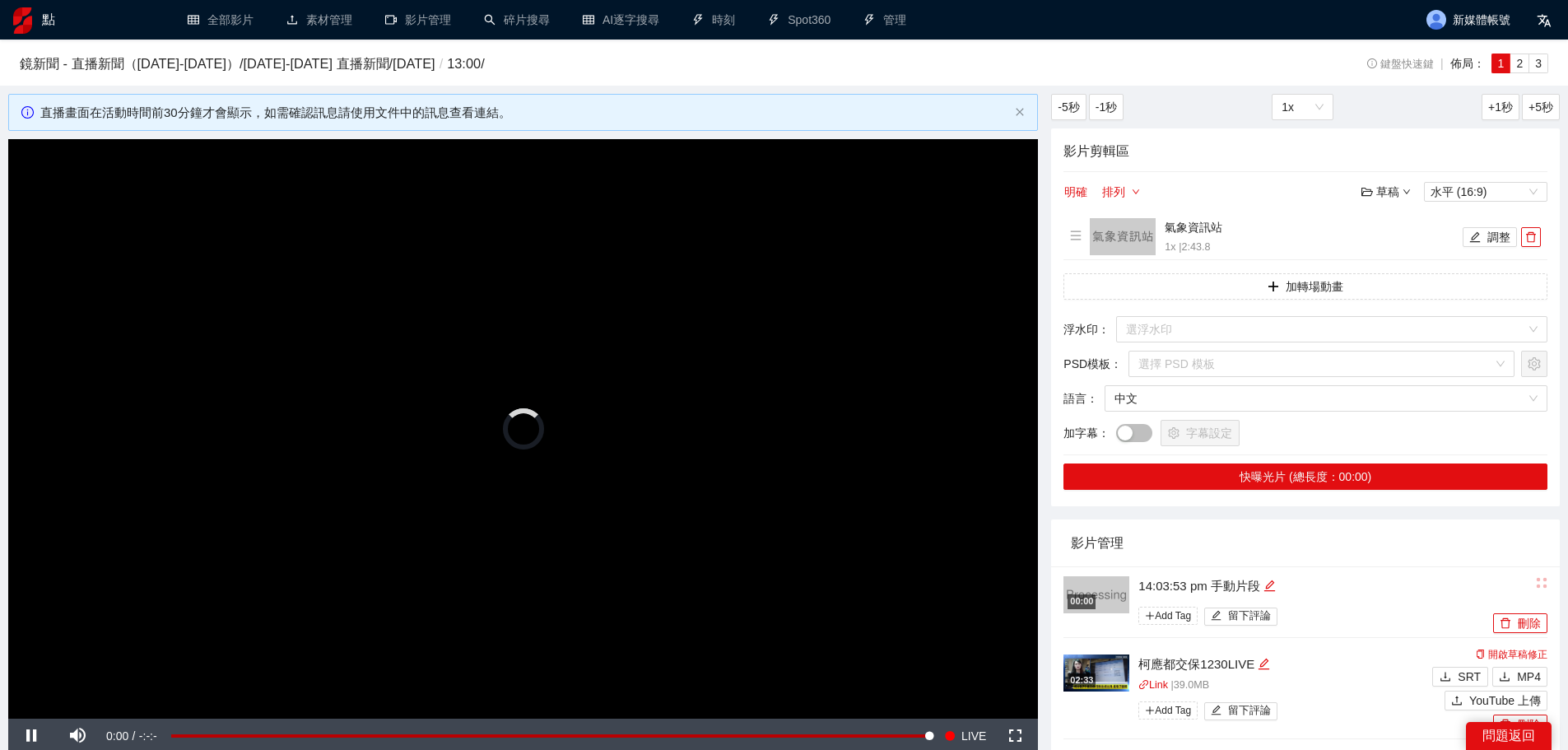
drag, startPoint x: 342, startPoint y: 462, endPoint x: 691, endPoint y: 453, distance: 349.1
click at [342, 462] on video "Video Player" at bounding box center [523, 429] width 1030 height 579
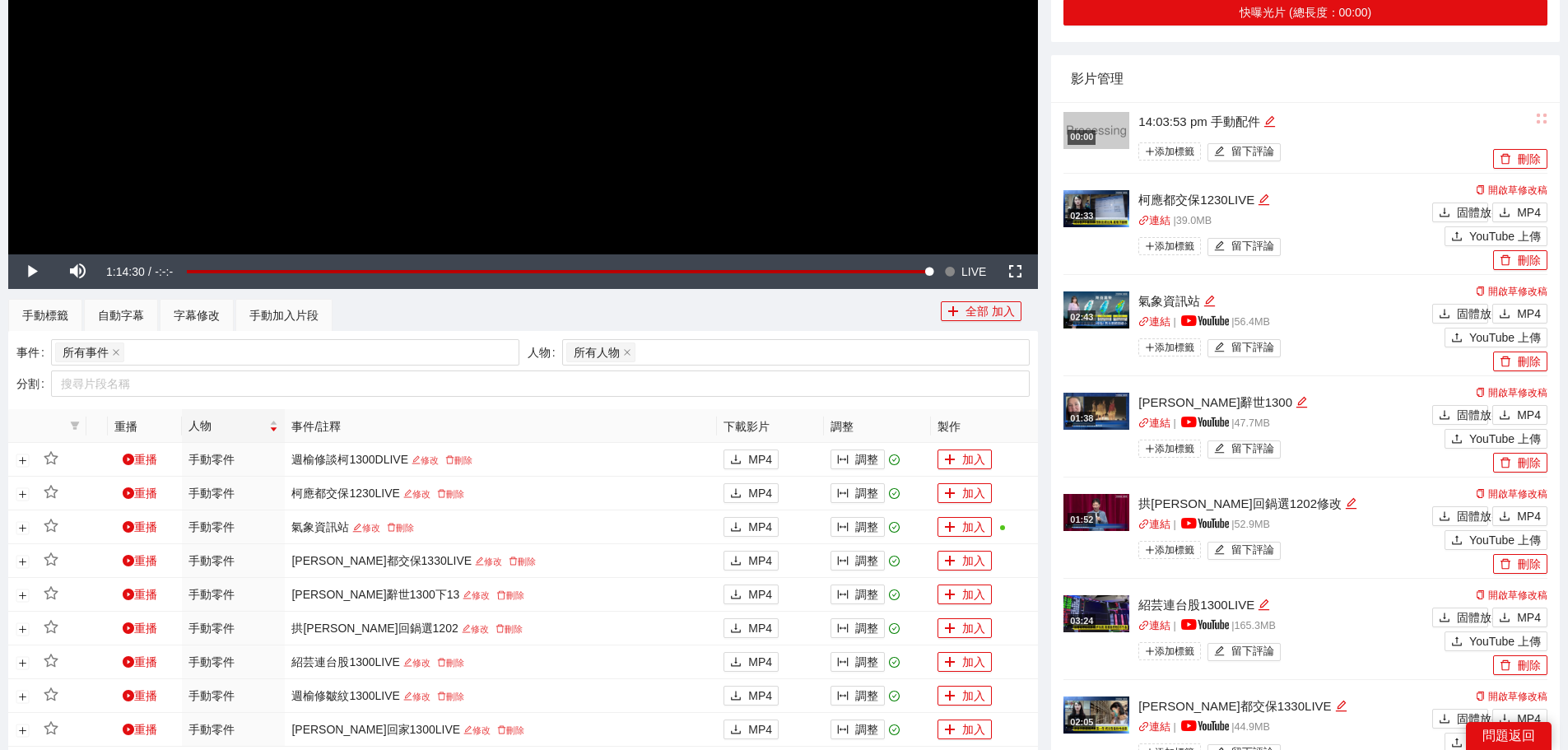
scroll to position [494, 0]
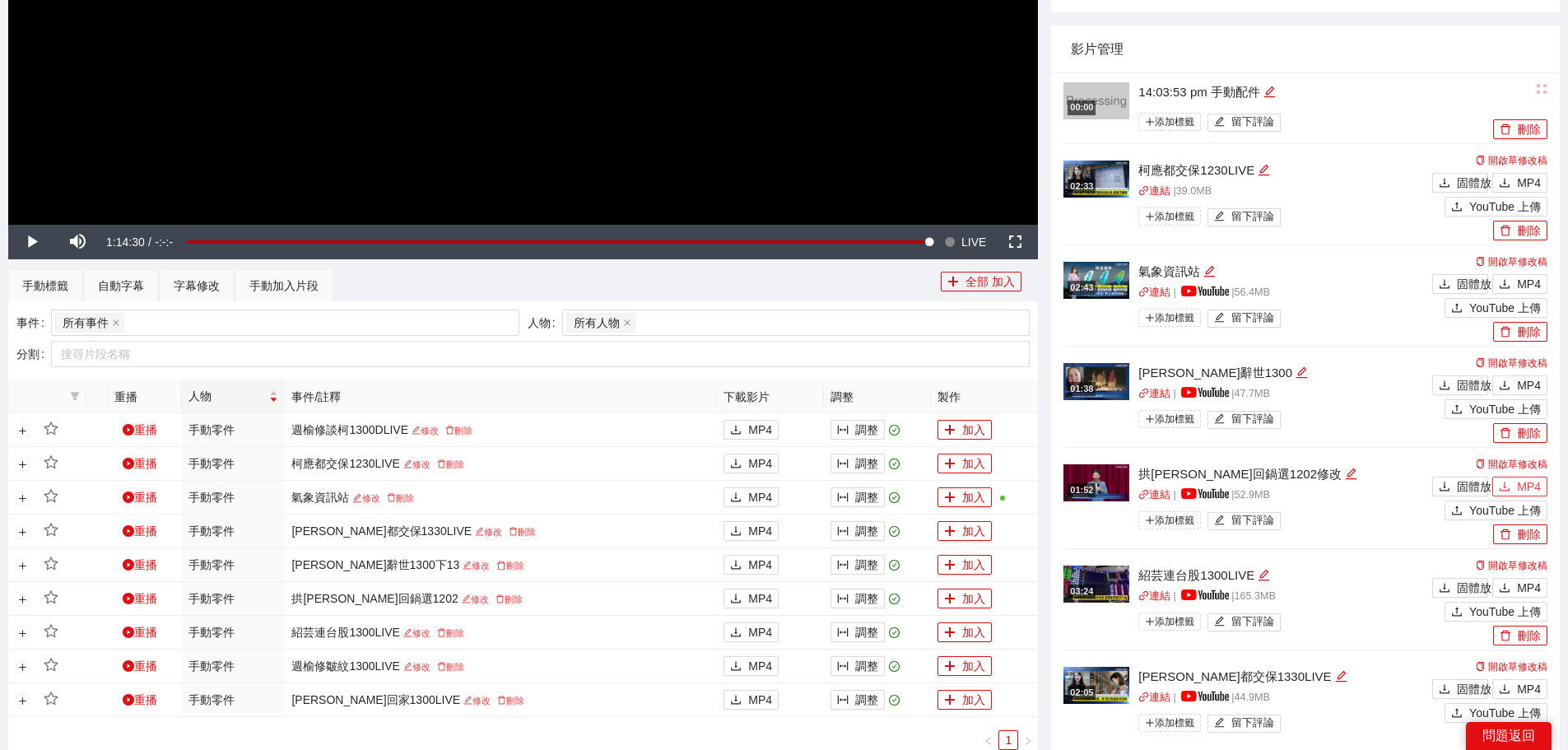
click at [1517, 485] on button "MP4" at bounding box center [1519, 486] width 55 height 20
